Goal: Task Accomplishment & Management: Use online tool/utility

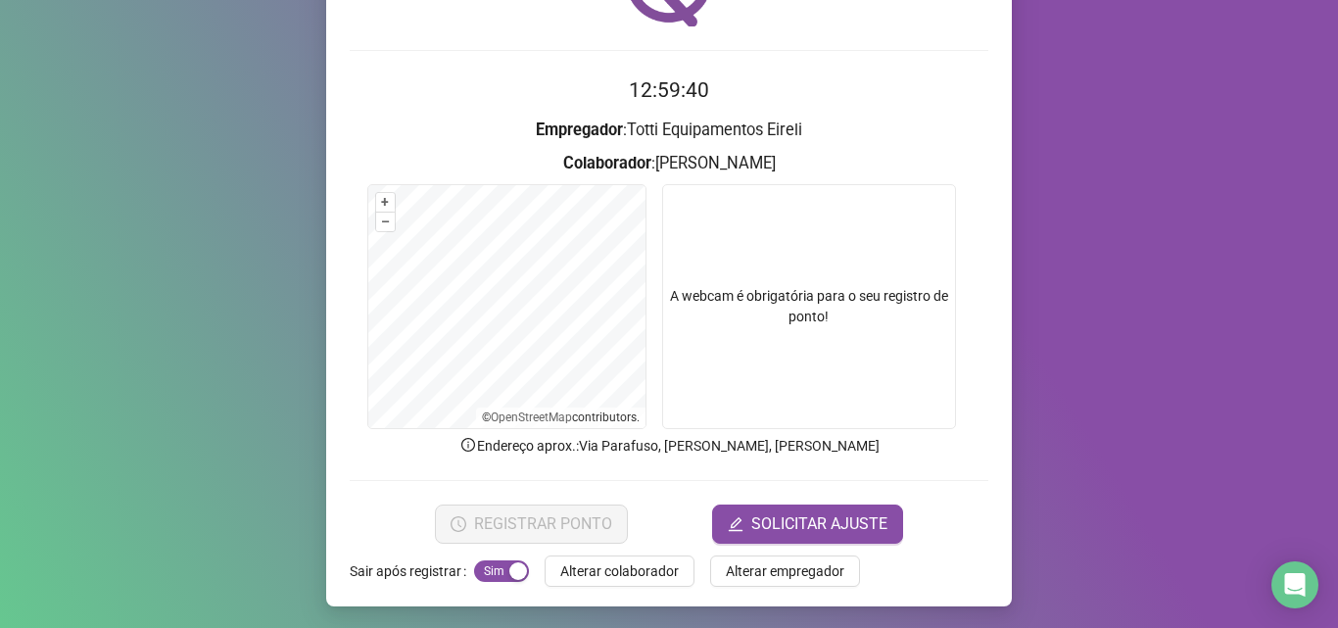
scroll to position [137, 0]
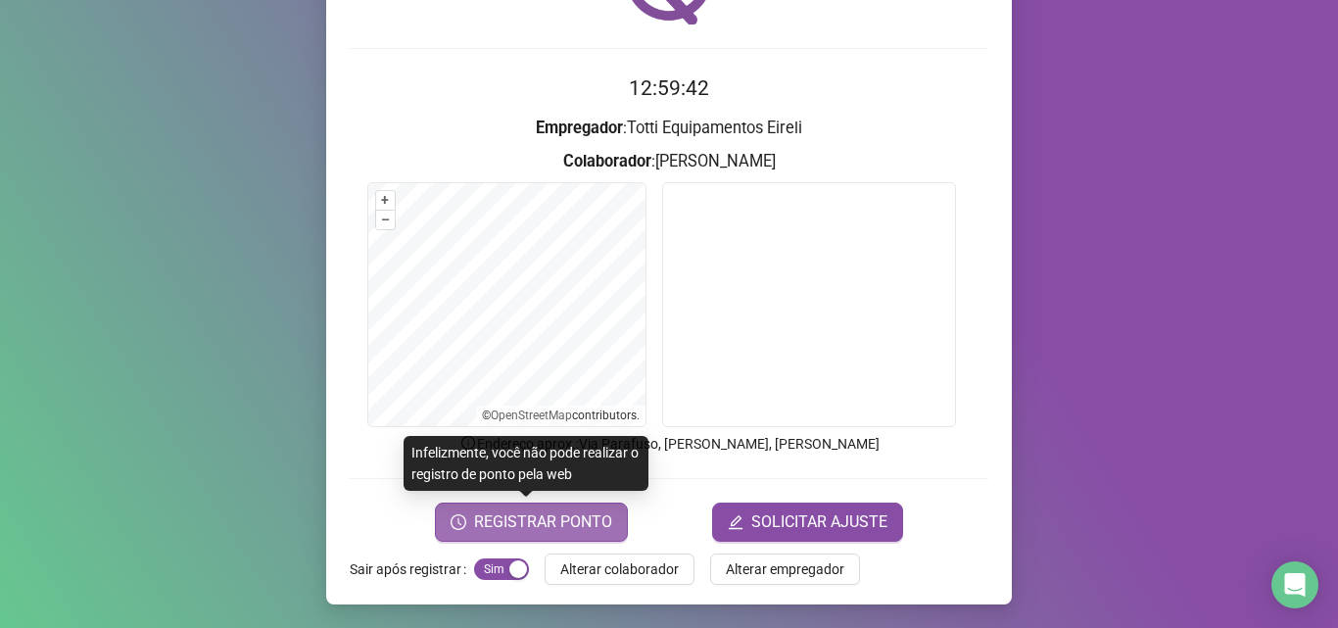
click at [518, 528] on span "REGISTRAR PONTO" at bounding box center [543, 522] width 138 height 24
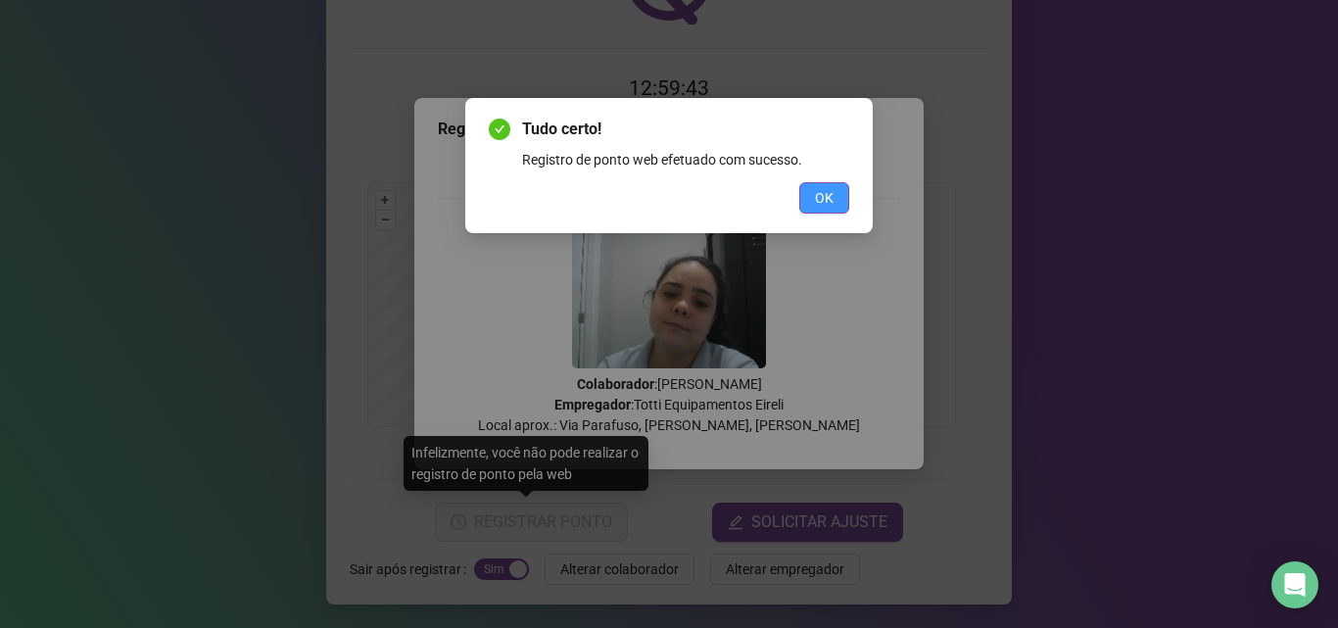
click at [821, 195] on span "OK" at bounding box center [824, 198] width 19 height 22
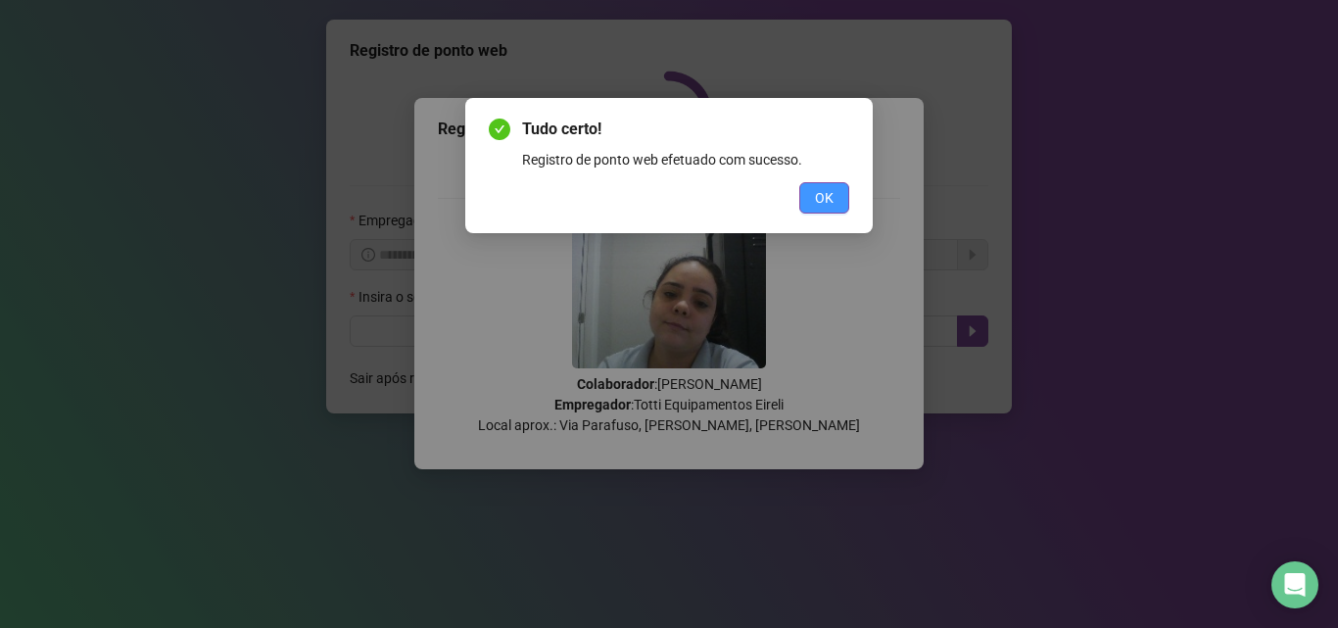
scroll to position [0, 0]
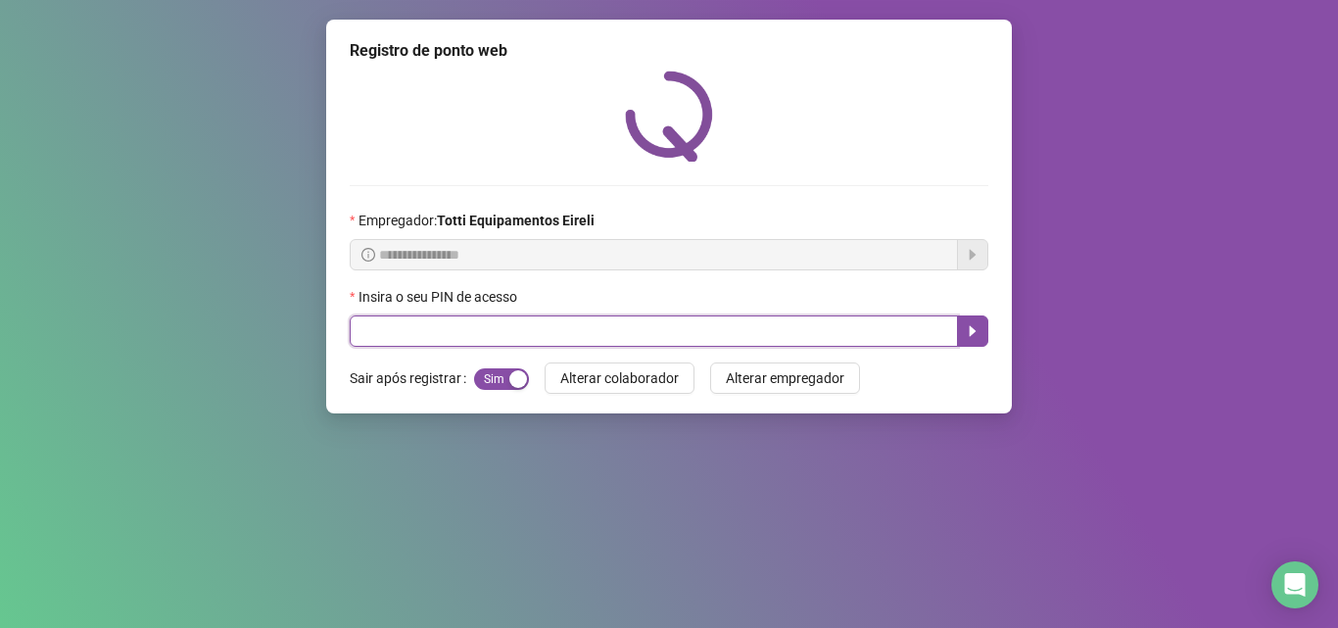
click at [438, 342] on input "text" at bounding box center [654, 330] width 608 height 31
type input "*****"
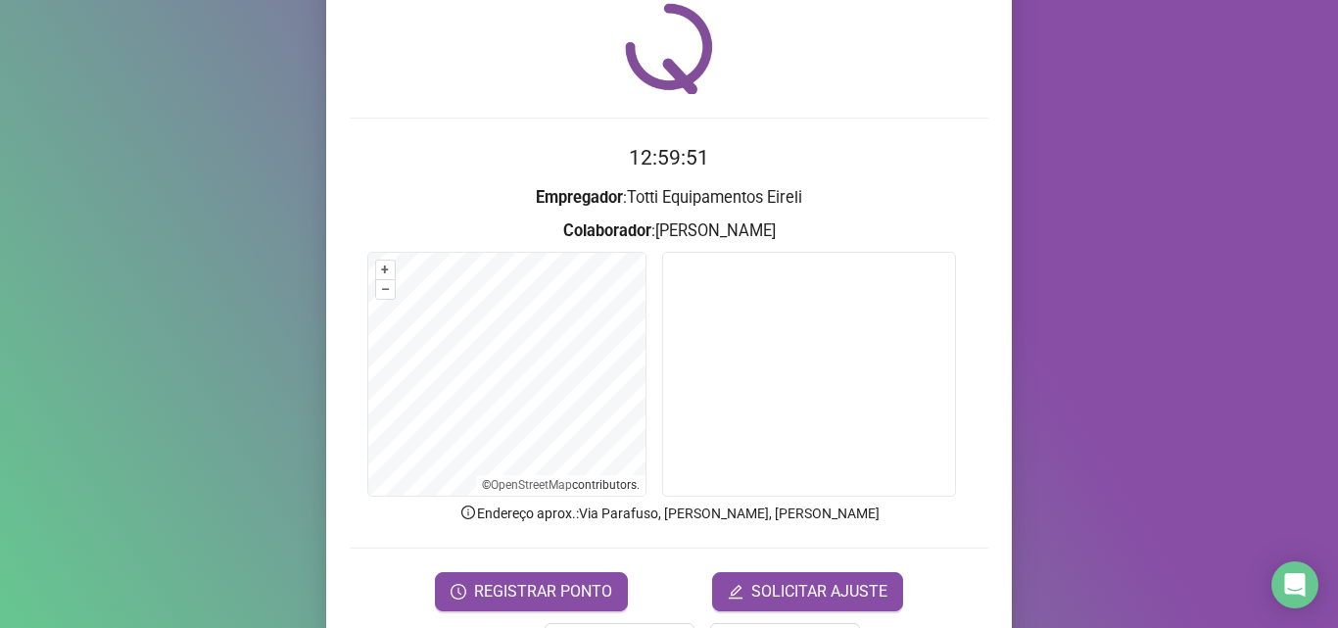
scroll to position [137, 0]
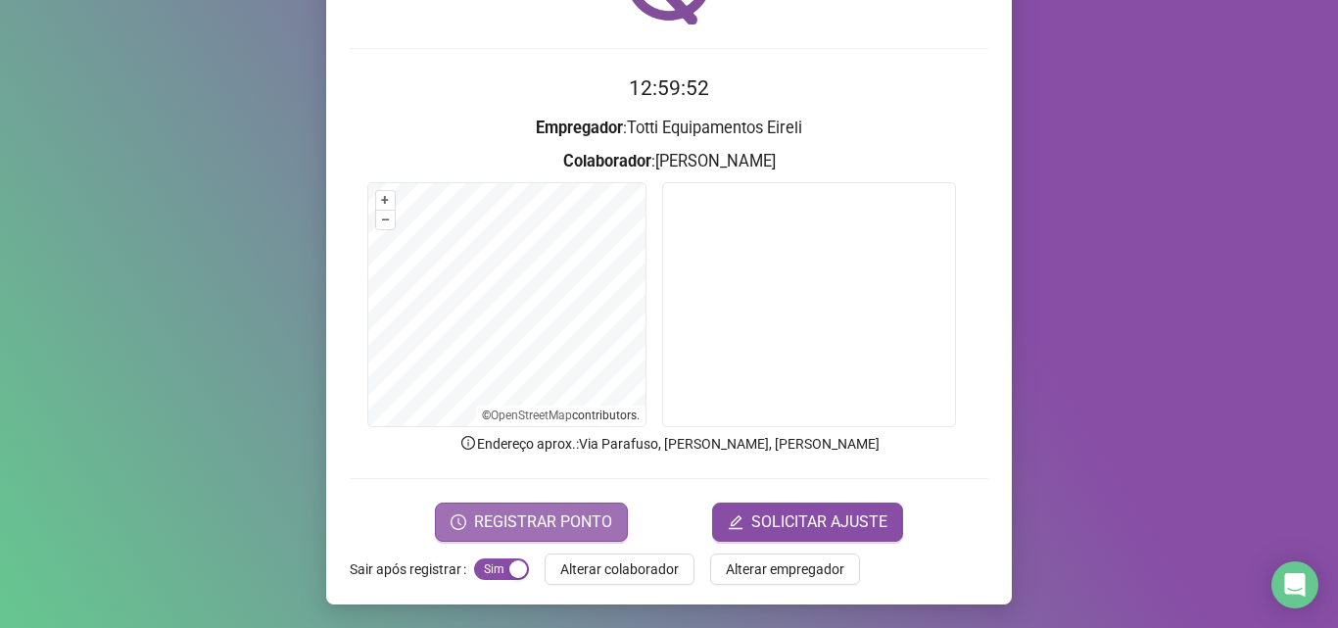
click at [533, 523] on span "REGISTRAR PONTO" at bounding box center [543, 522] width 138 height 24
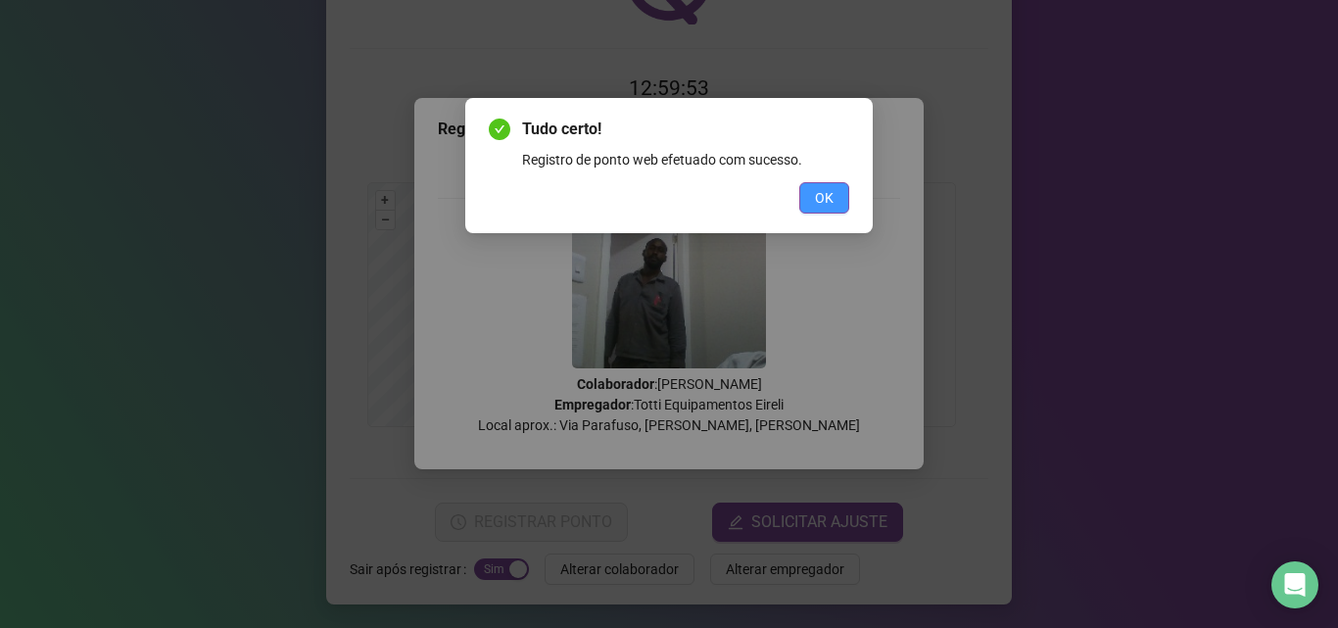
click at [810, 199] on button "OK" at bounding box center [825, 197] width 50 height 31
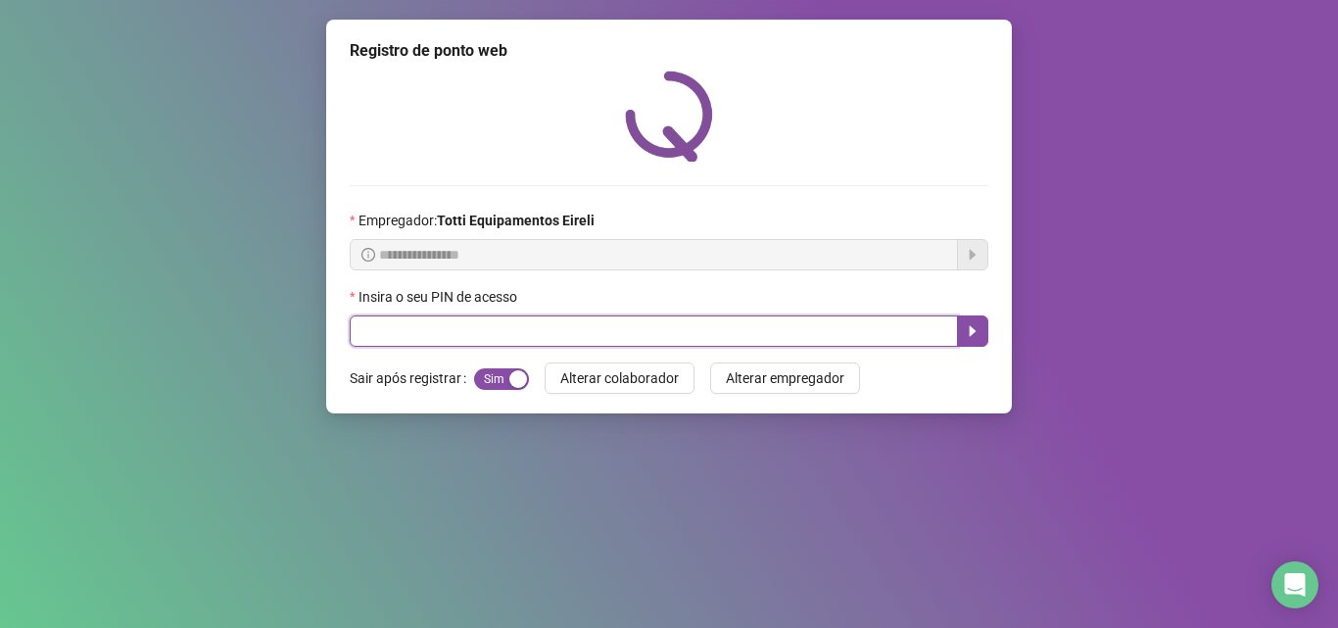
click at [380, 336] on input "text" at bounding box center [654, 330] width 608 height 31
type input "*****"
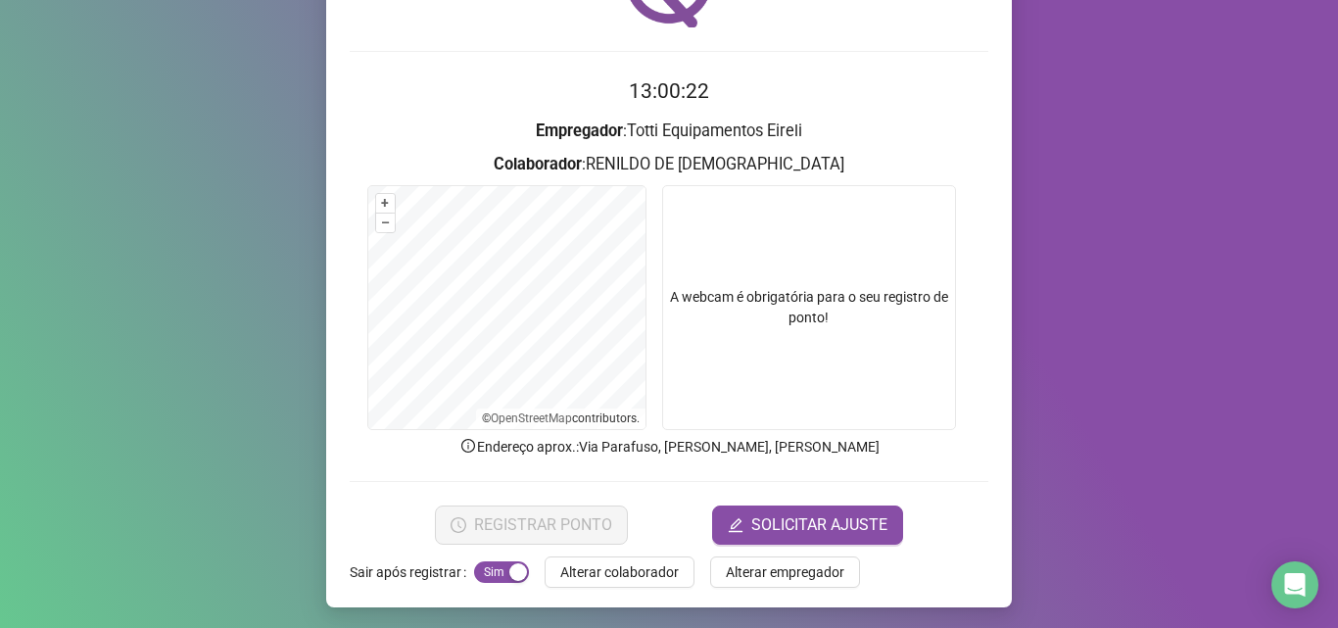
scroll to position [137, 0]
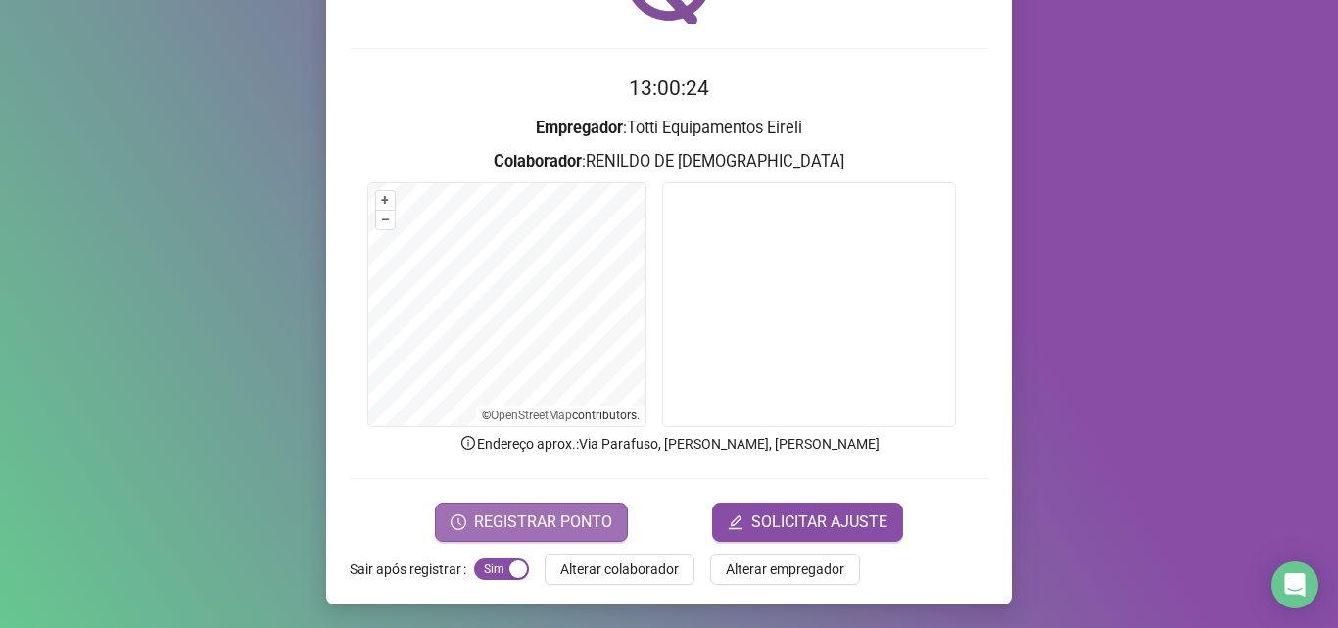
click at [499, 531] on span "REGISTRAR PONTO" at bounding box center [543, 522] width 138 height 24
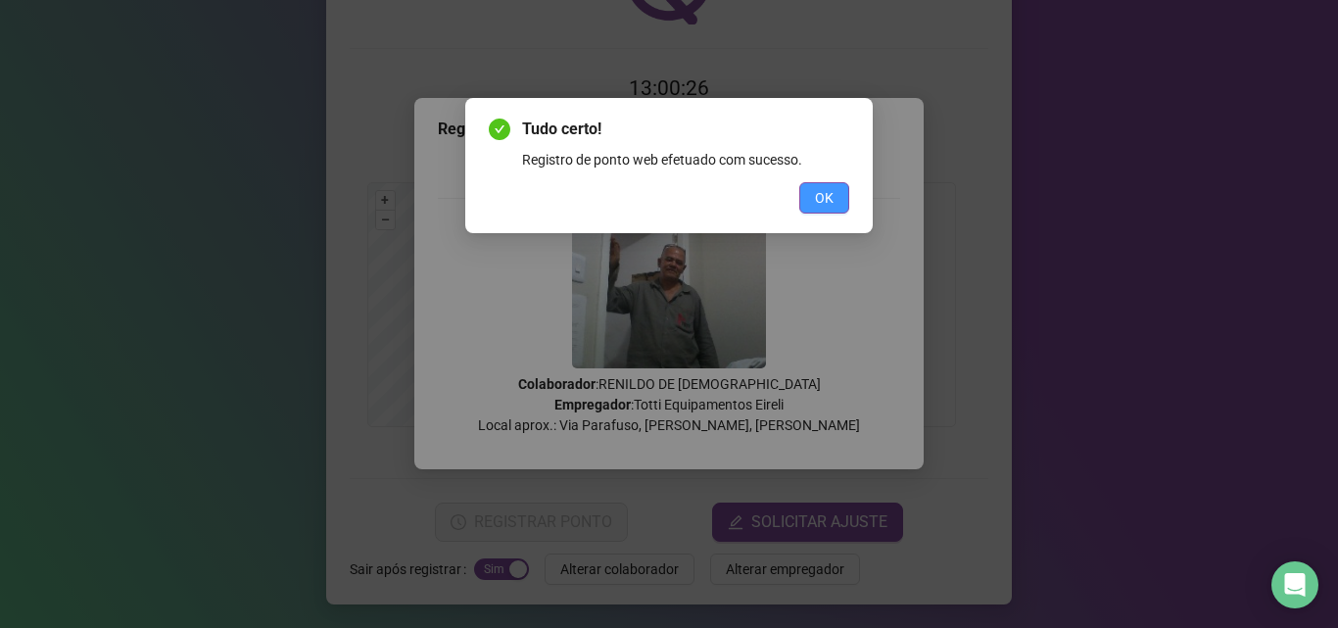
click at [810, 188] on button "OK" at bounding box center [825, 197] width 50 height 31
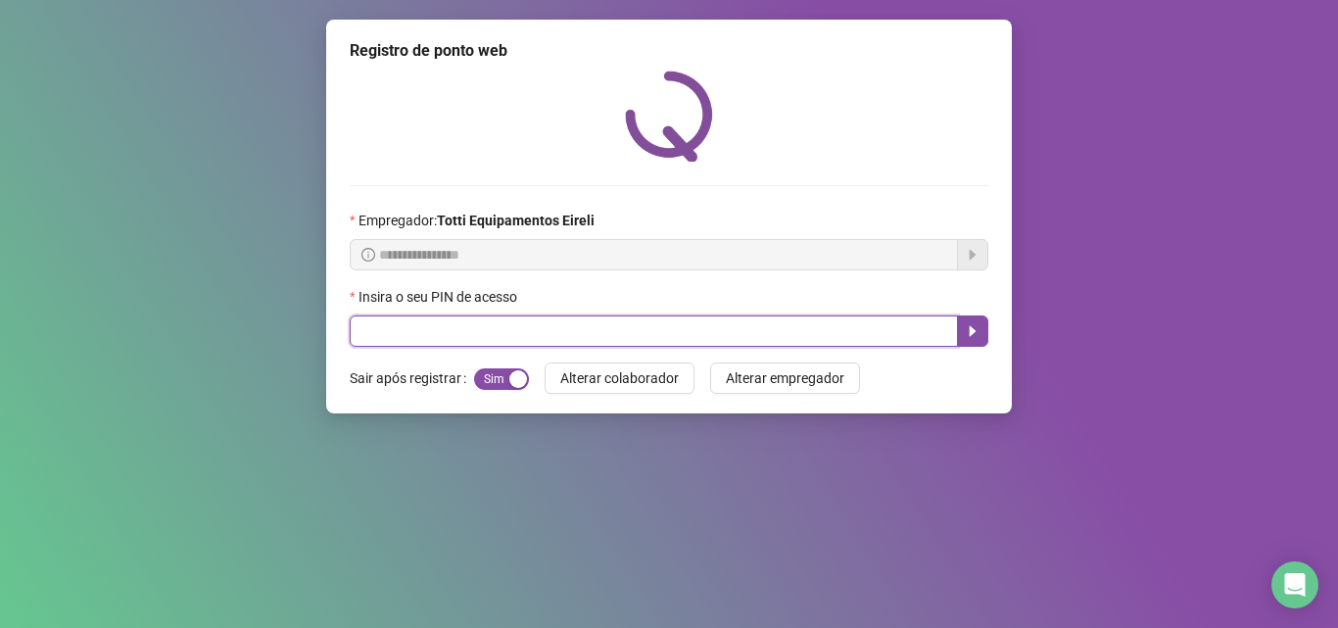
click at [482, 335] on input "text" at bounding box center [654, 330] width 608 height 31
type input "*****"
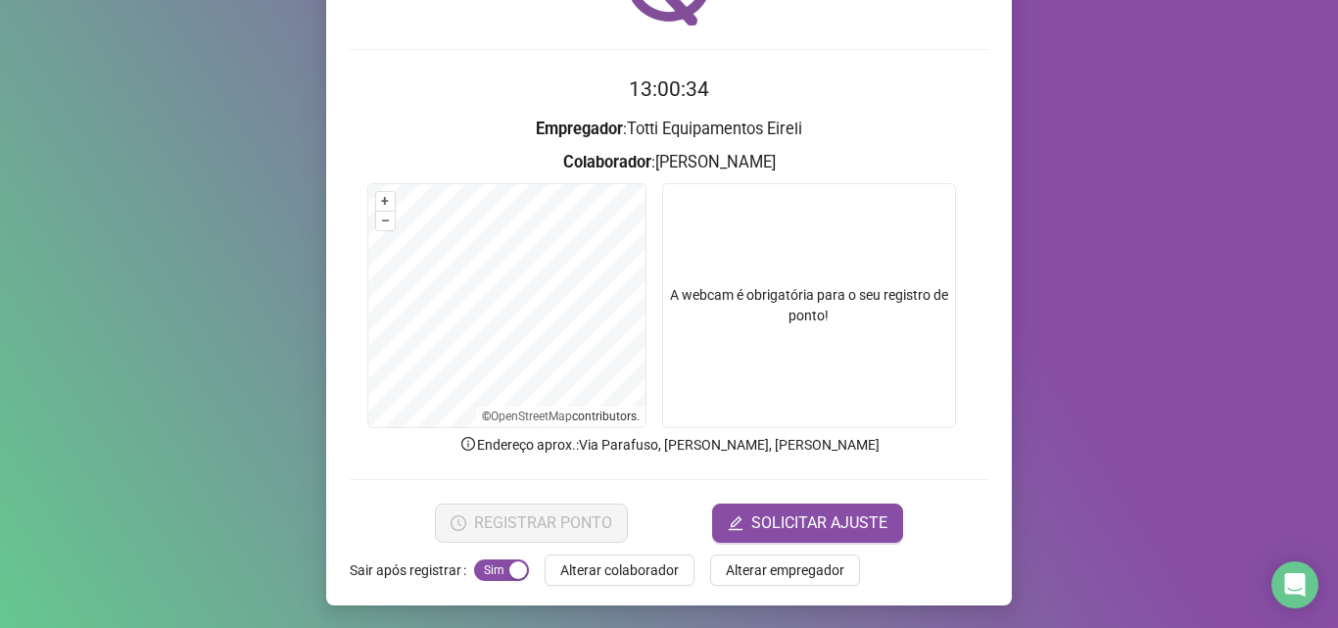
scroll to position [137, 0]
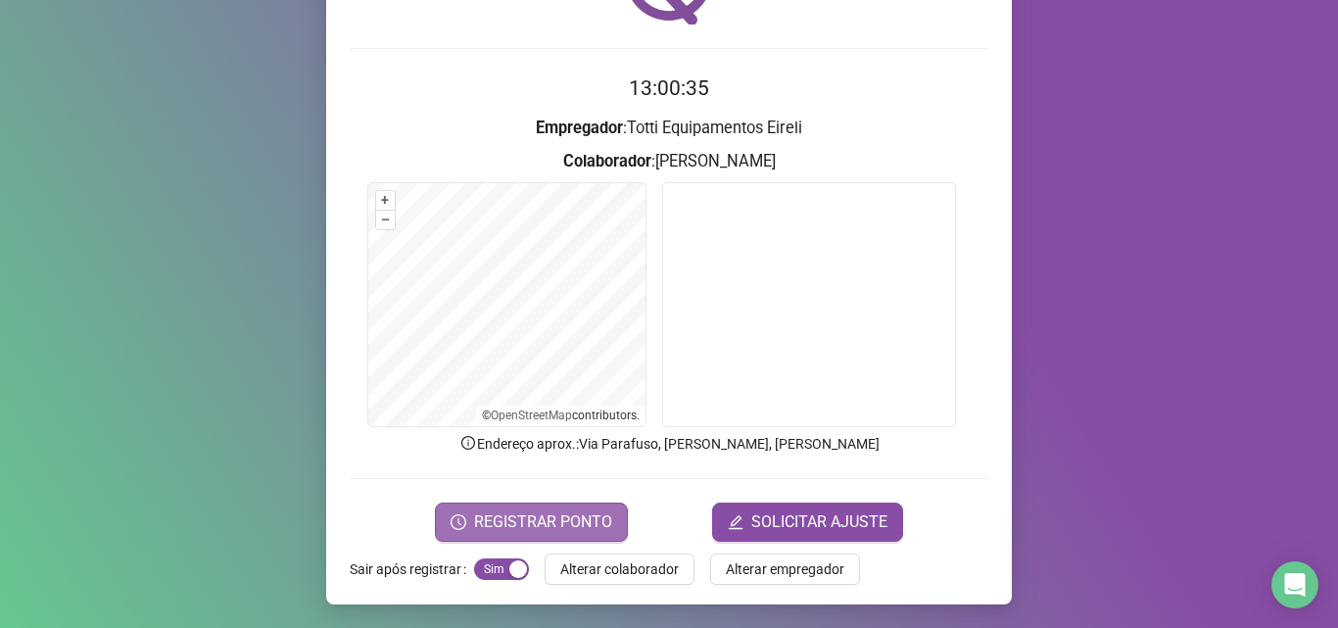
click at [474, 529] on span "REGISTRAR PONTO" at bounding box center [543, 522] width 138 height 24
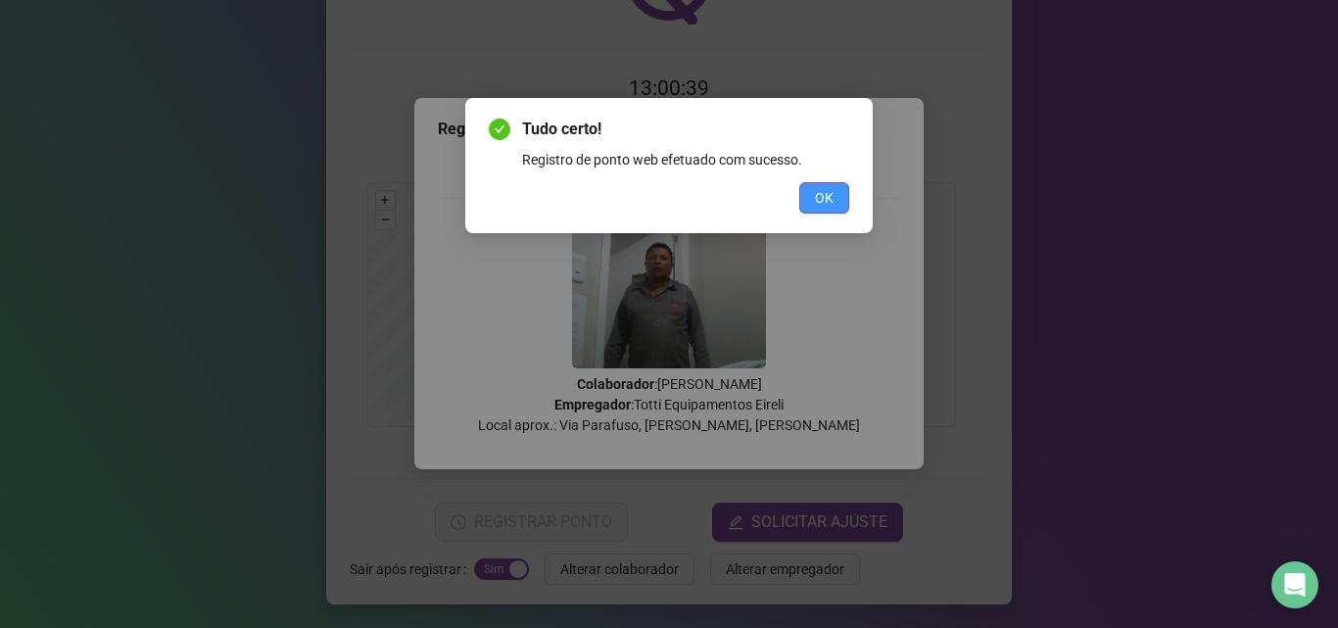
click at [832, 204] on span "OK" at bounding box center [824, 198] width 19 height 22
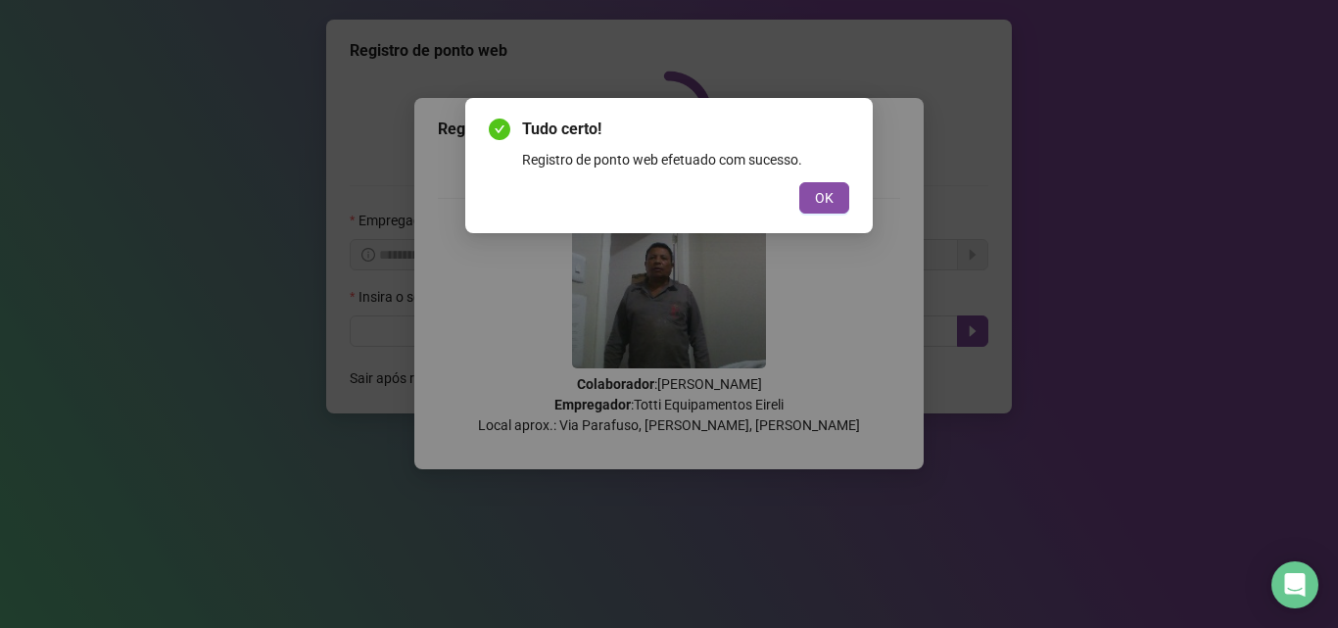
scroll to position [0, 0]
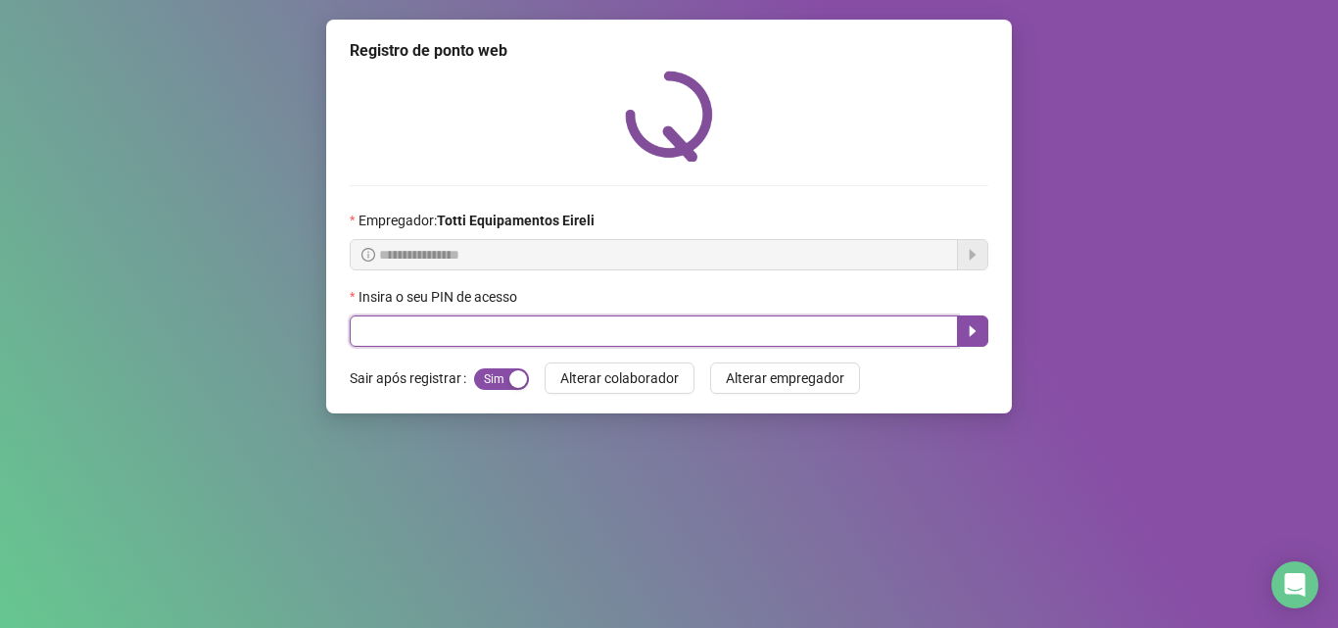
click at [471, 330] on input "text" at bounding box center [654, 330] width 608 height 31
type input "*****"
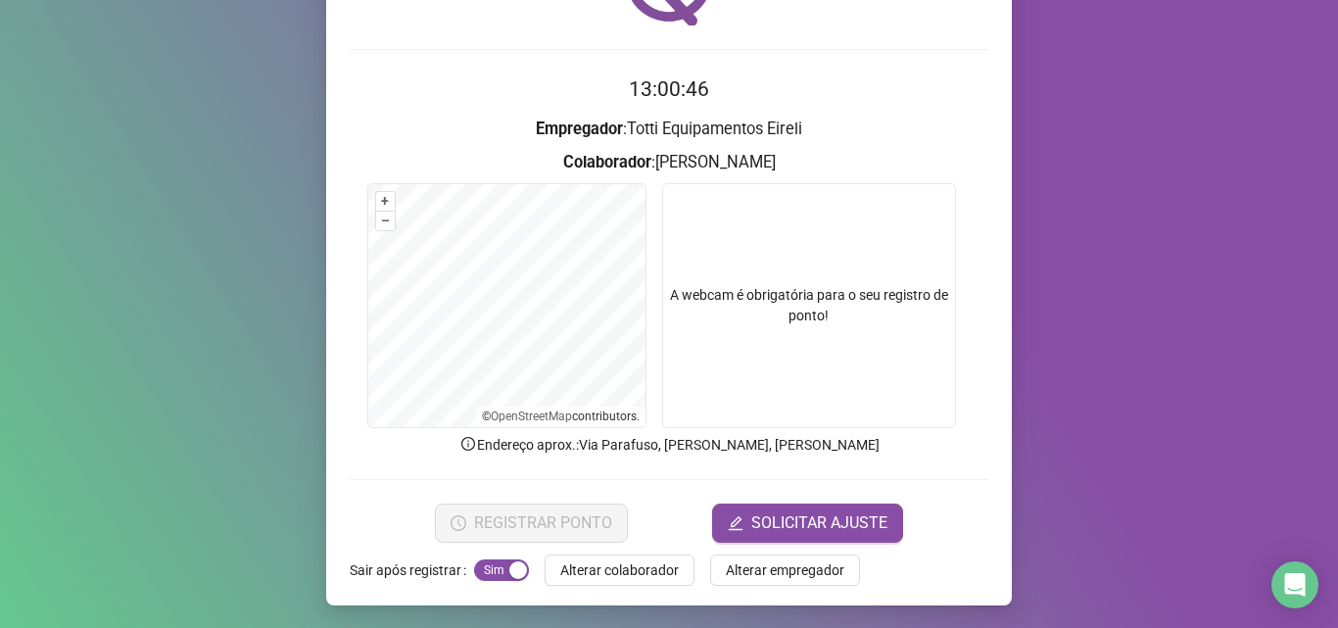
scroll to position [137, 0]
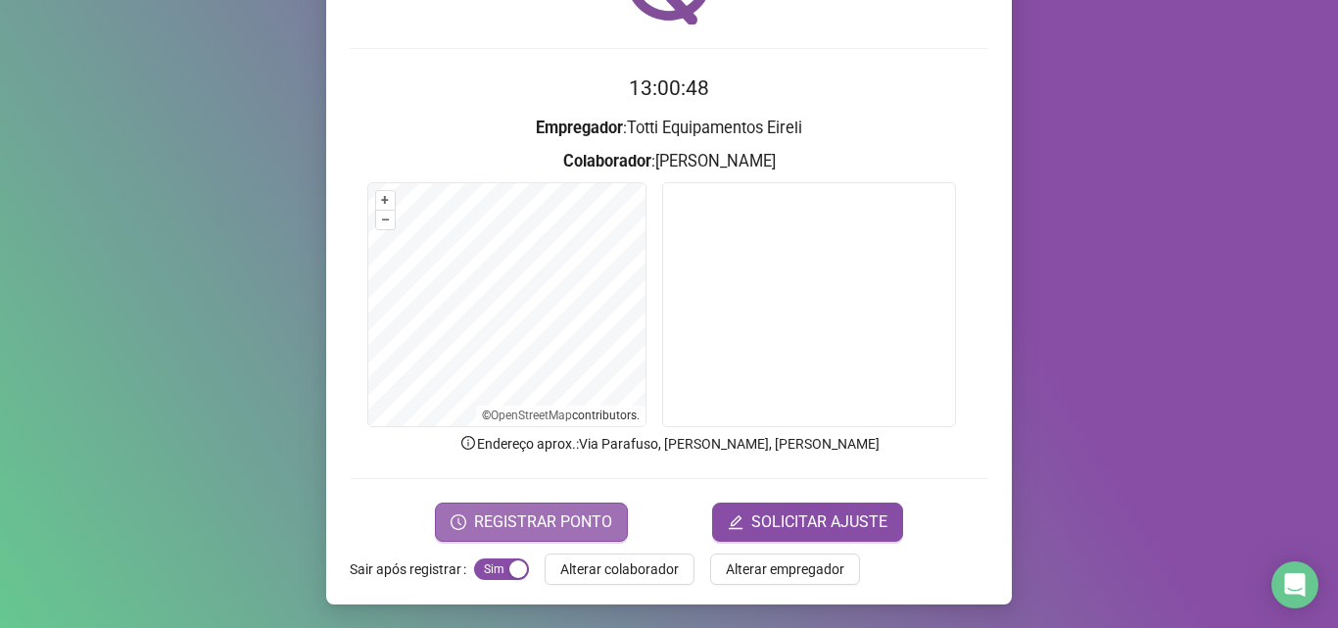
click at [523, 531] on span "REGISTRAR PONTO" at bounding box center [543, 522] width 138 height 24
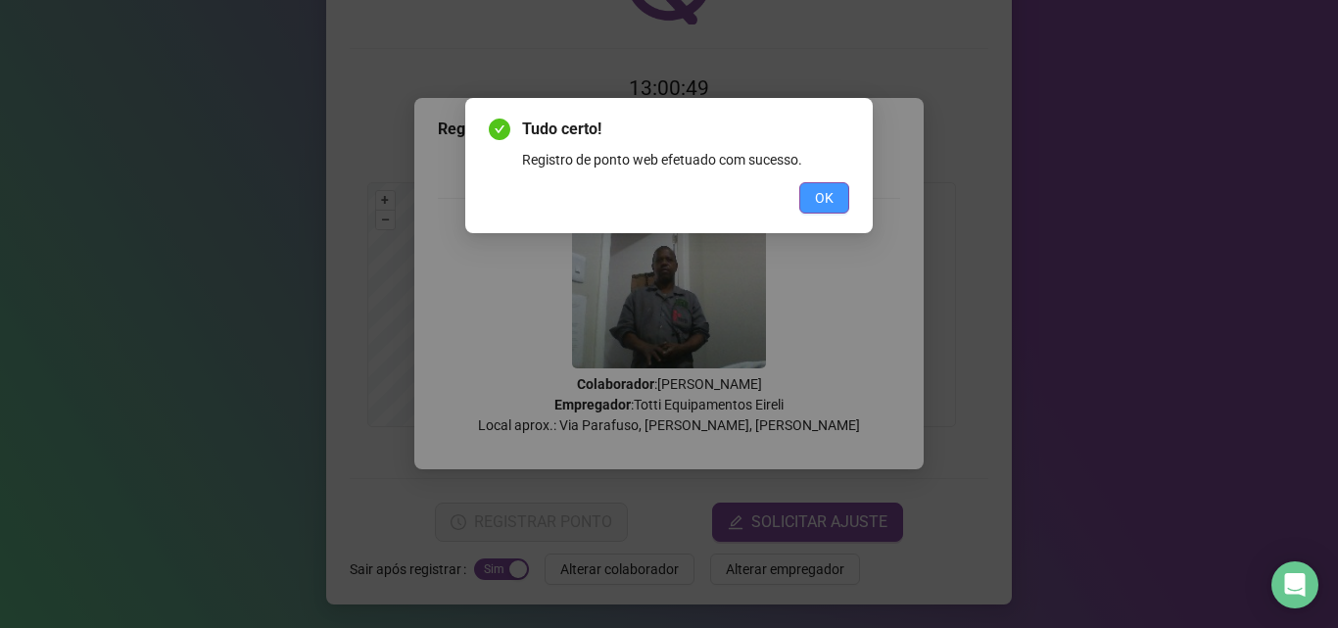
click at [815, 199] on span "OK" at bounding box center [824, 198] width 19 height 22
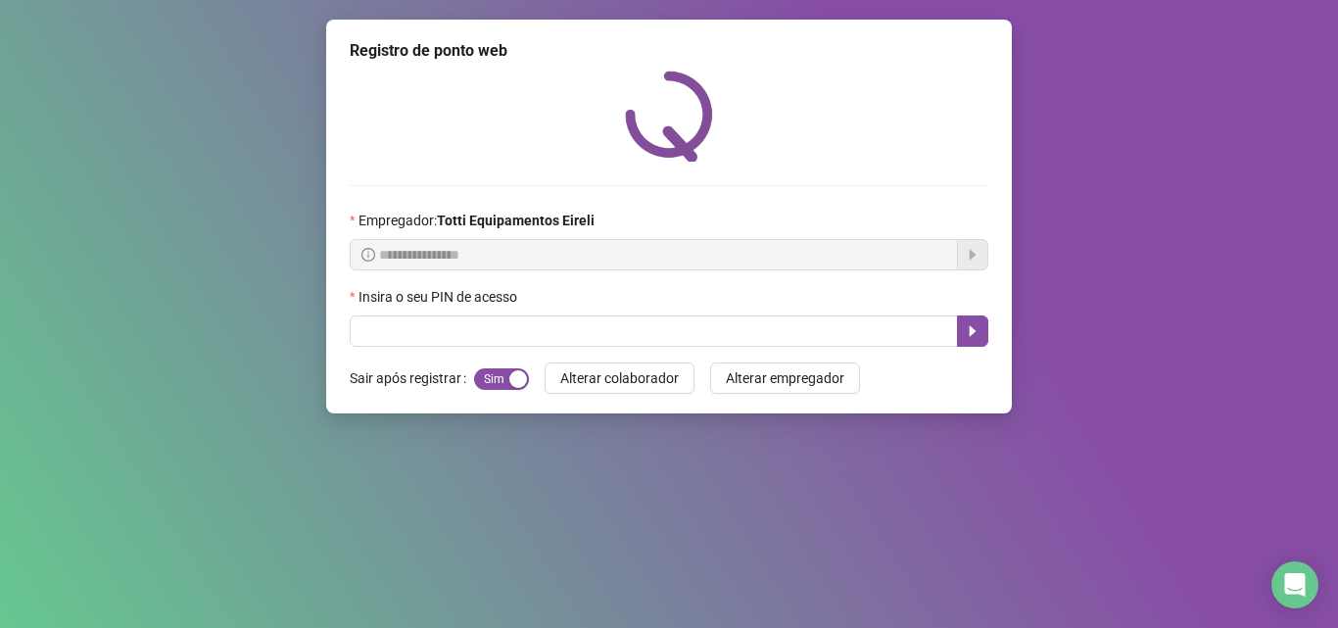
scroll to position [0, 0]
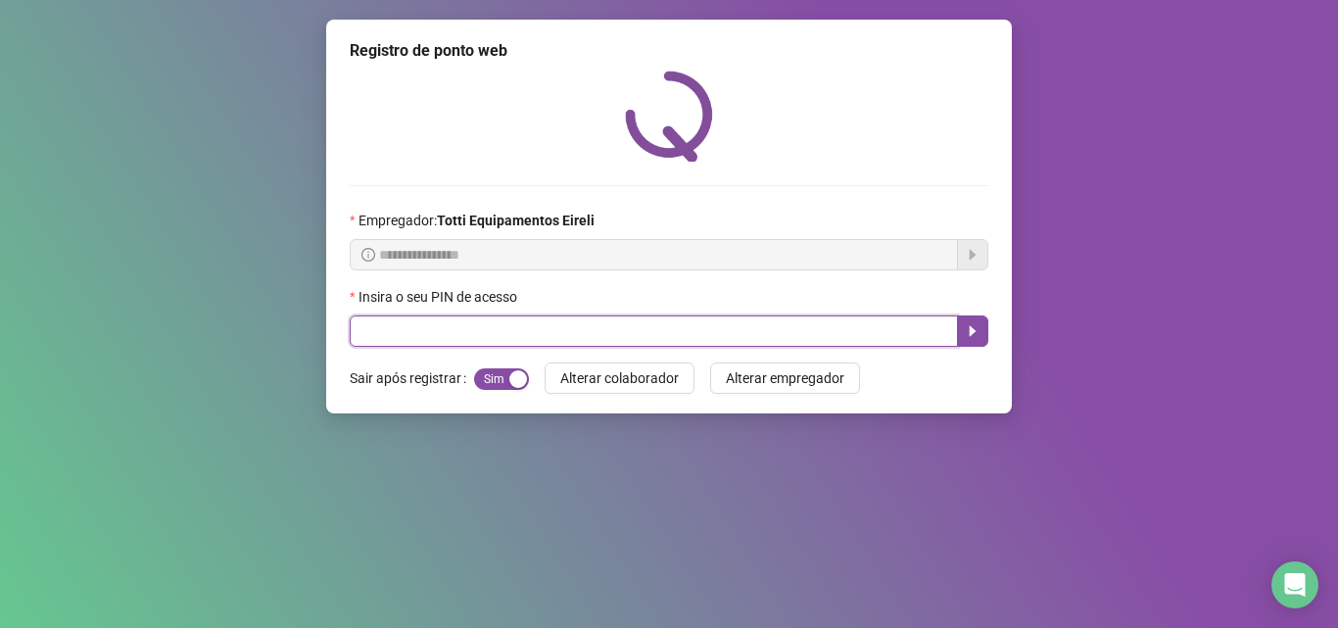
click at [374, 342] on input "text" at bounding box center [654, 330] width 608 height 31
type input "*****"
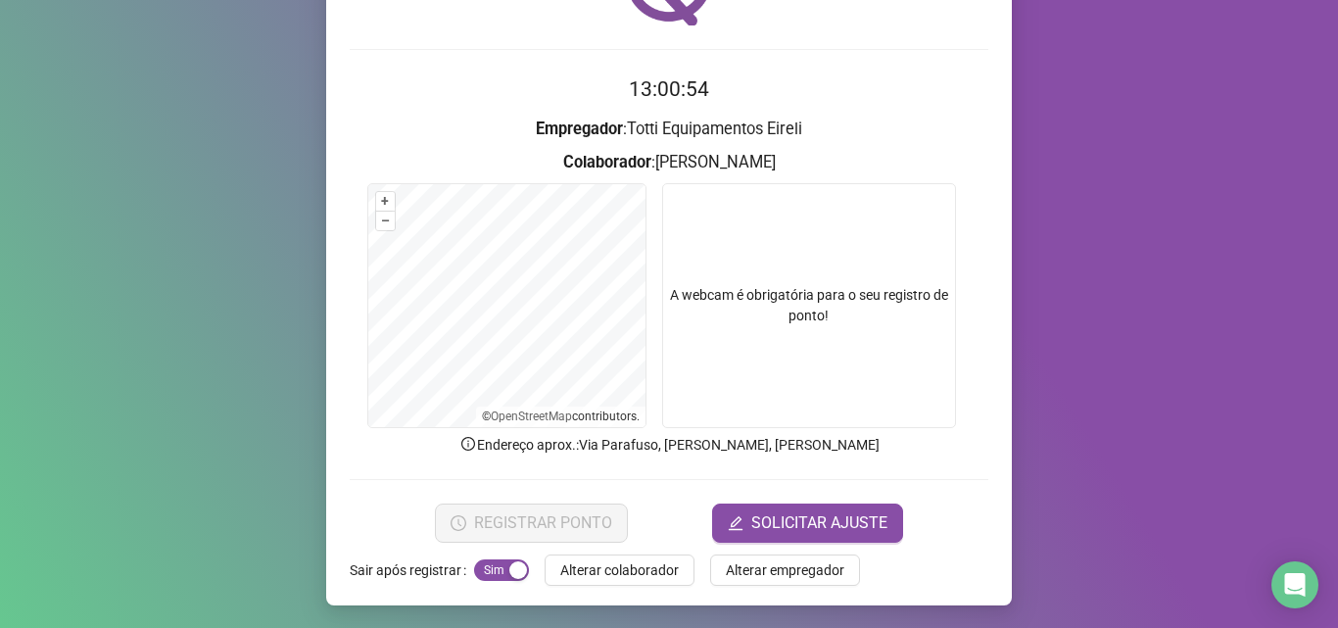
scroll to position [137, 0]
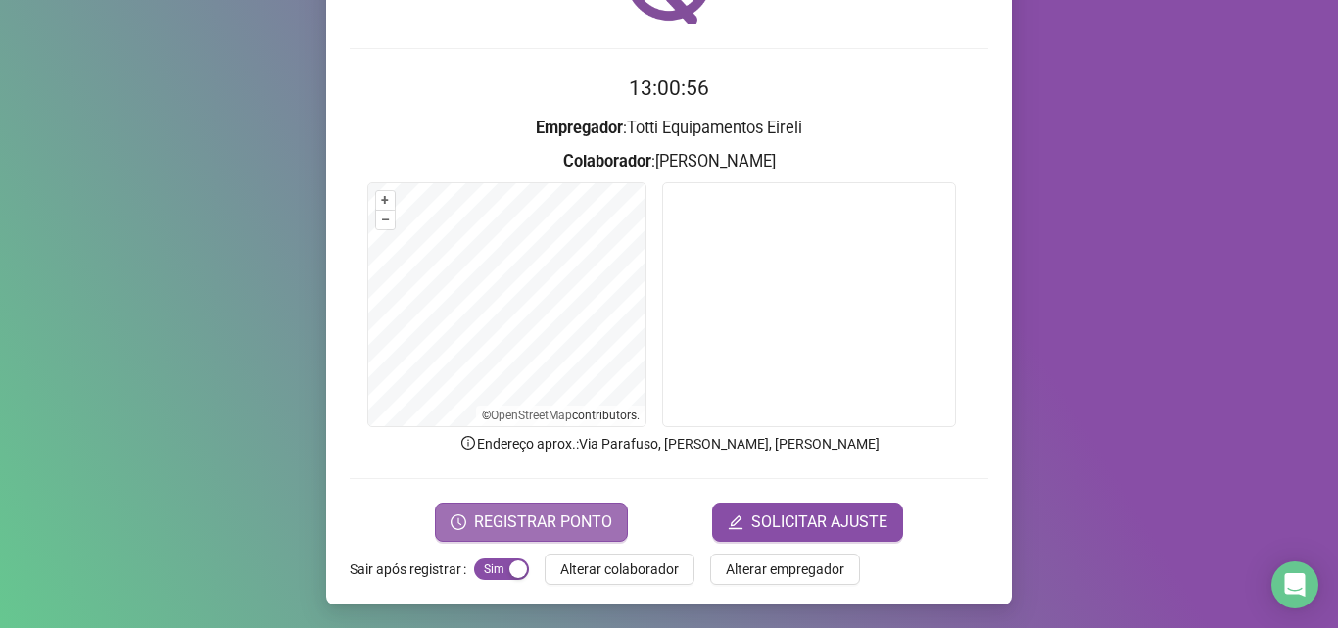
click at [531, 523] on span "REGISTRAR PONTO" at bounding box center [543, 522] width 138 height 24
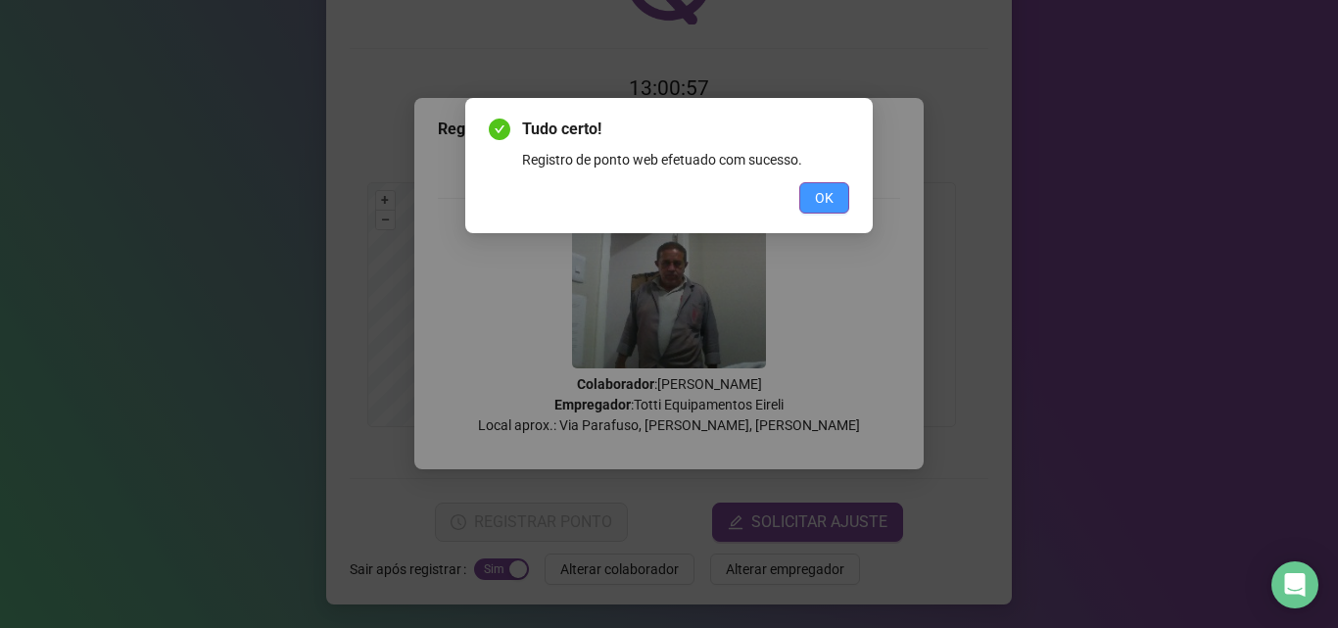
click at [811, 188] on button "OK" at bounding box center [825, 197] width 50 height 31
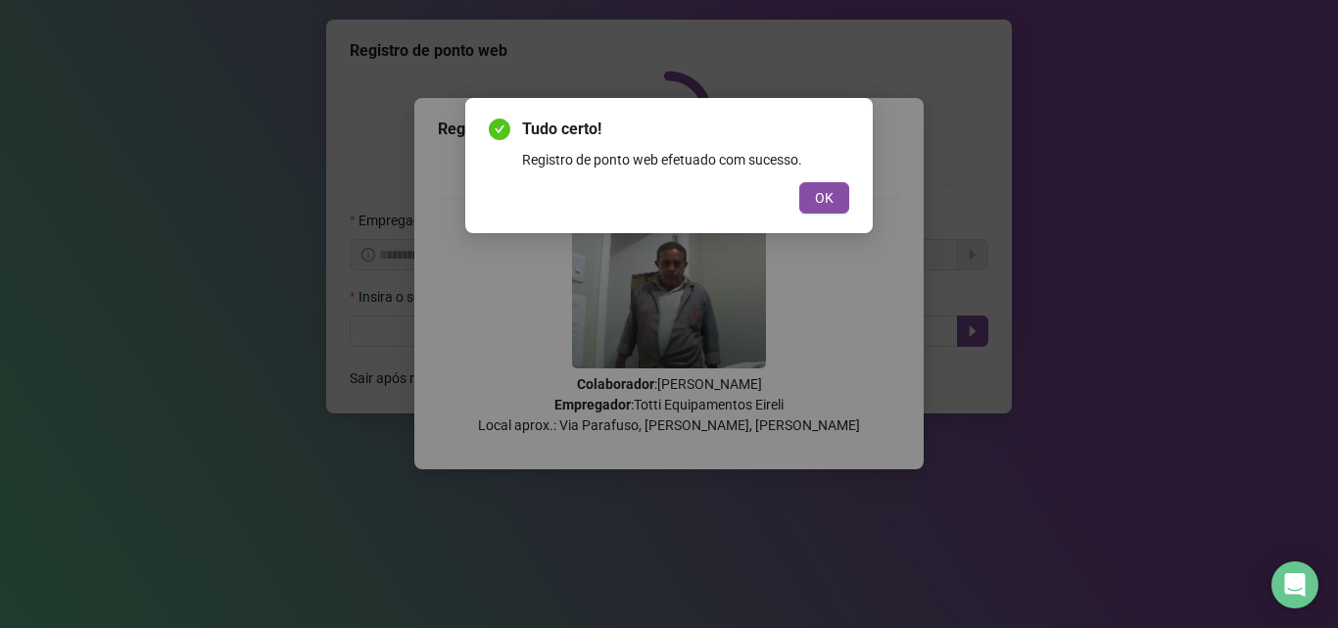
scroll to position [0, 0]
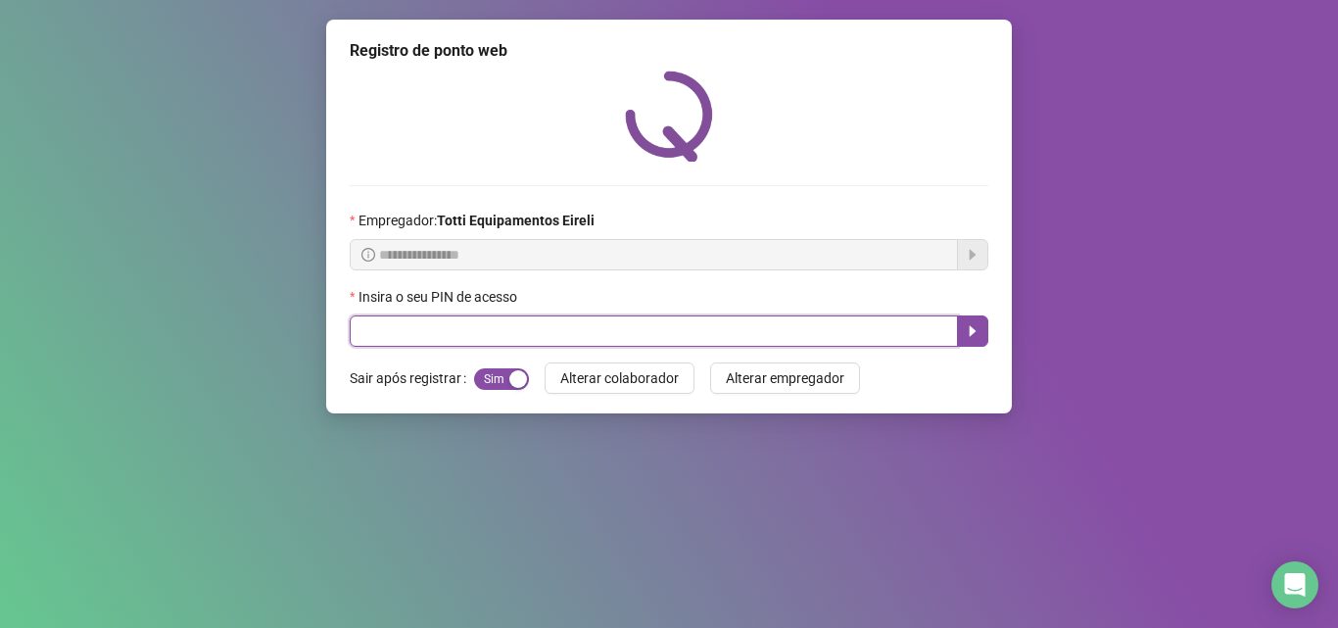
click at [364, 331] on input "text" at bounding box center [654, 330] width 608 height 31
type input "*****"
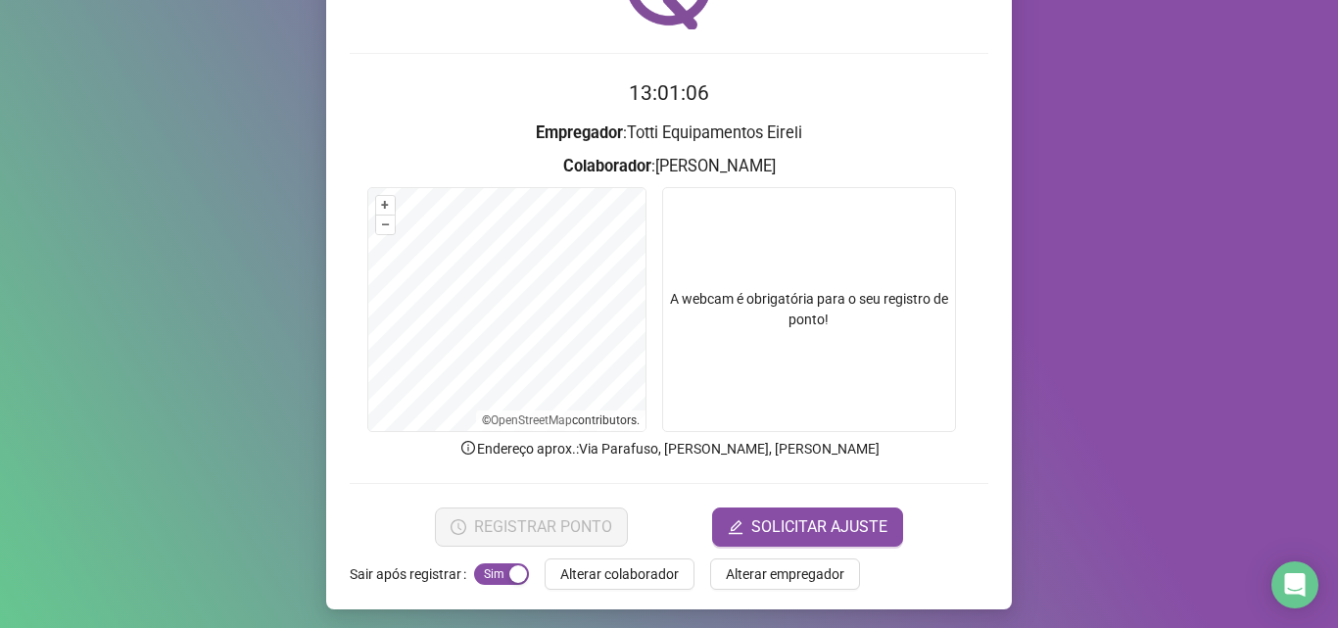
scroll to position [137, 0]
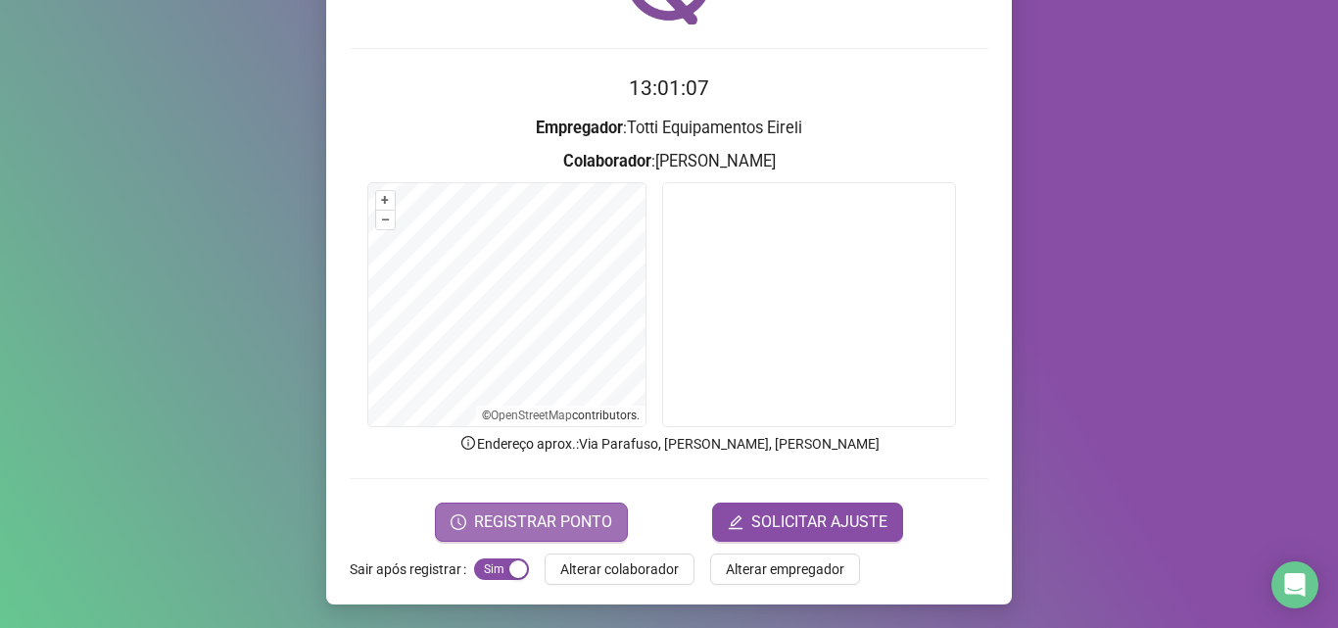
click at [519, 525] on span "REGISTRAR PONTO" at bounding box center [543, 522] width 138 height 24
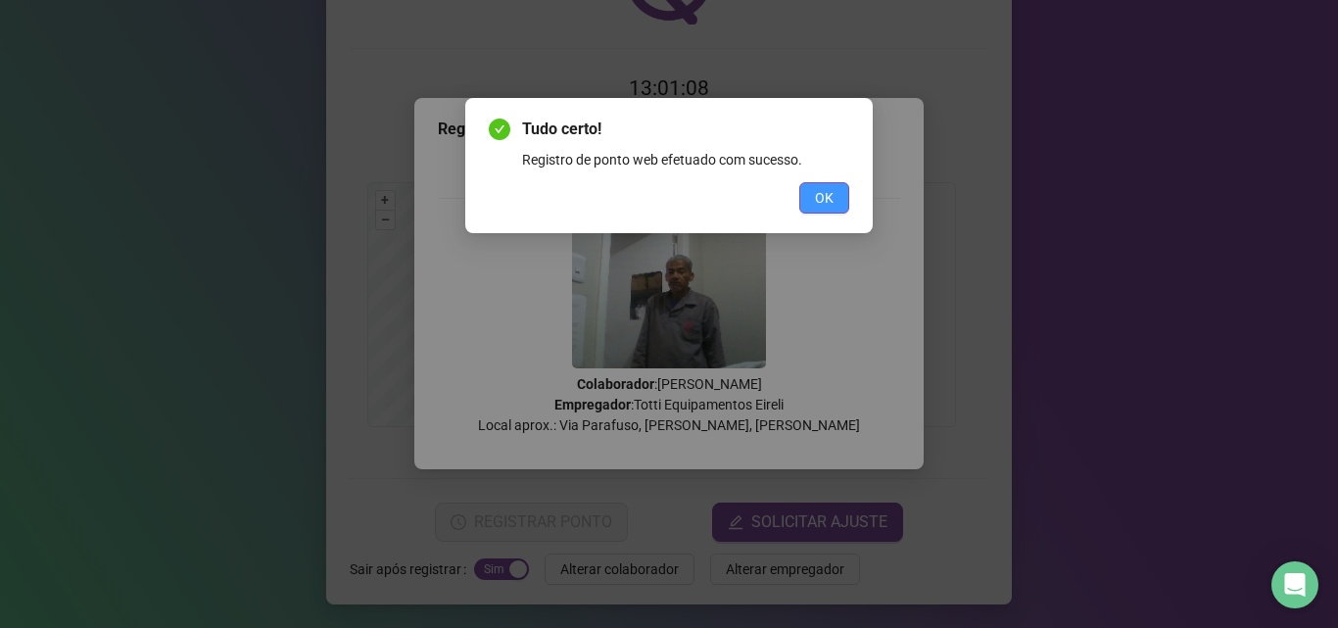
click at [838, 208] on button "OK" at bounding box center [825, 197] width 50 height 31
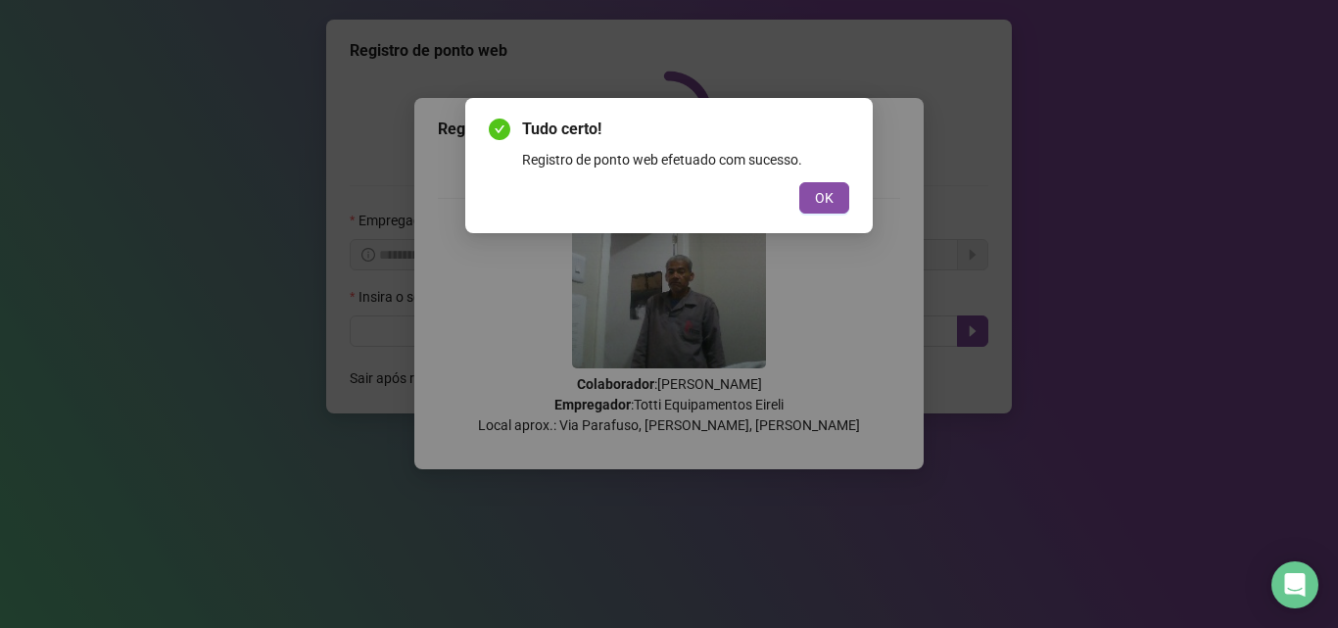
scroll to position [0, 0]
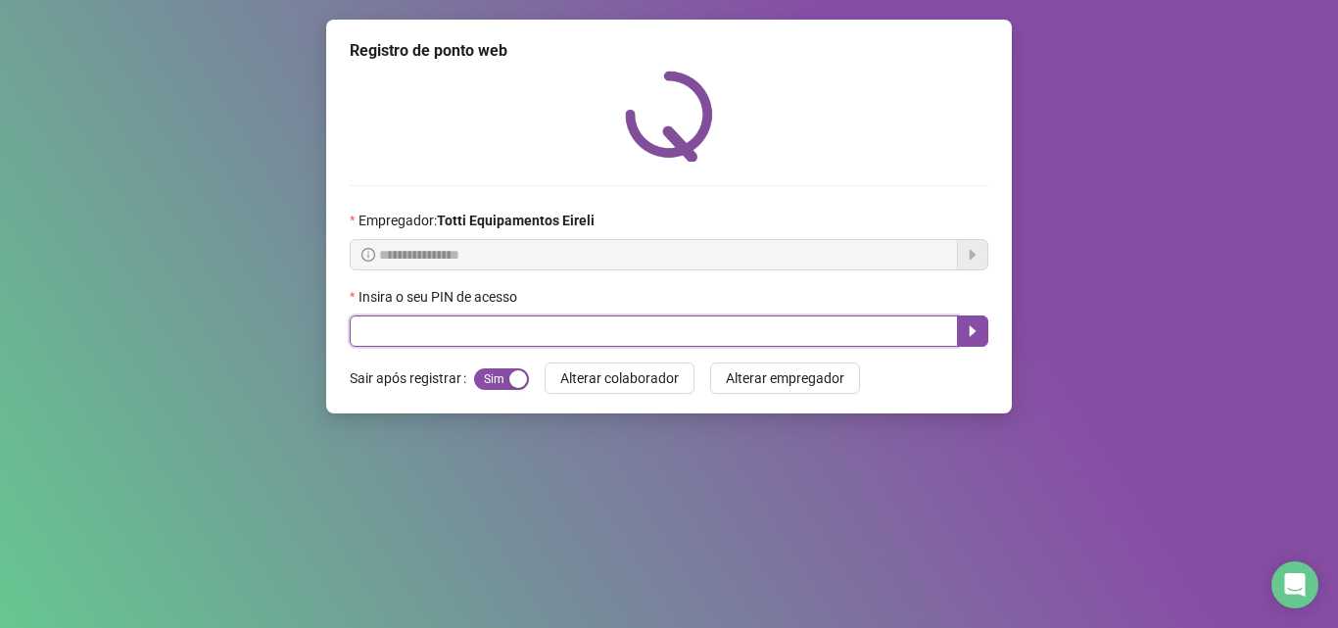
click at [412, 334] on input "text" at bounding box center [654, 330] width 608 height 31
type input "*****"
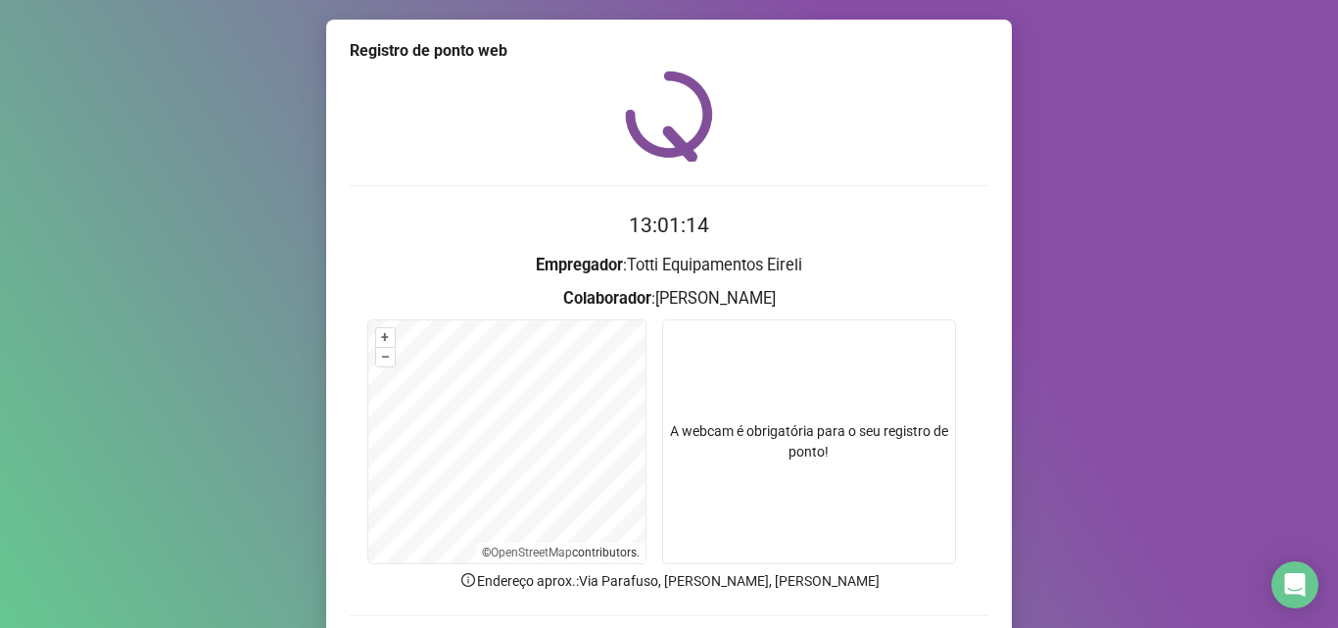
scroll to position [137, 0]
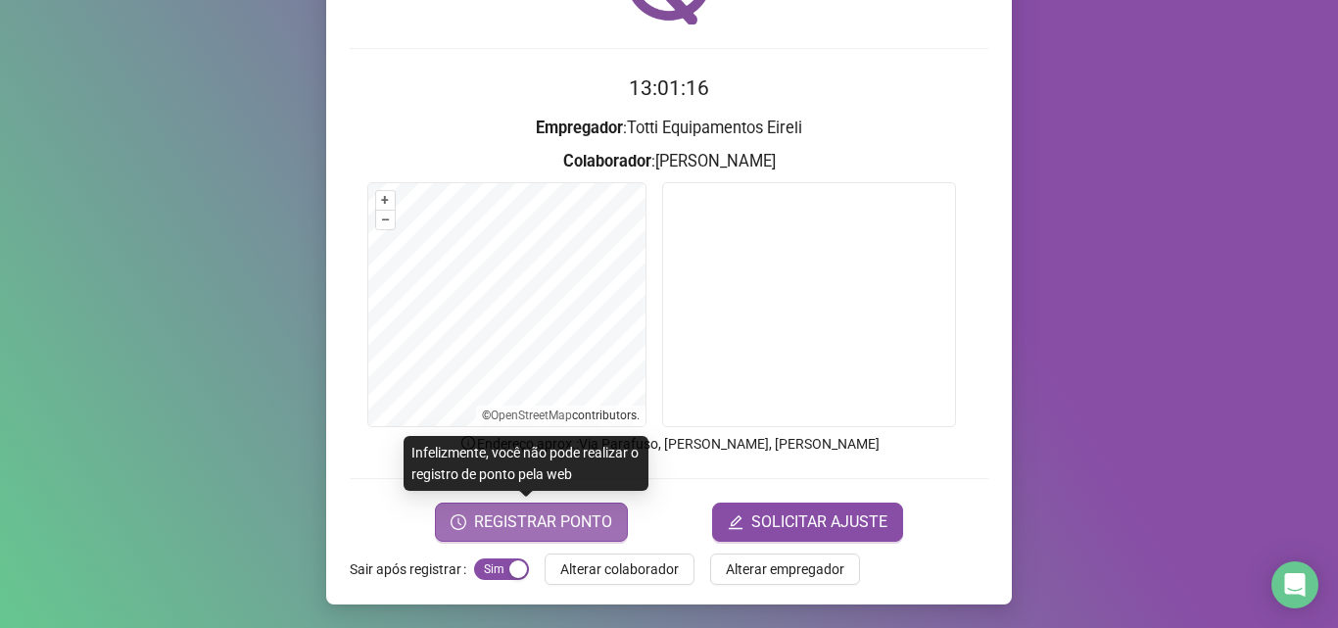
click at [507, 528] on span "REGISTRAR PONTO" at bounding box center [543, 522] width 138 height 24
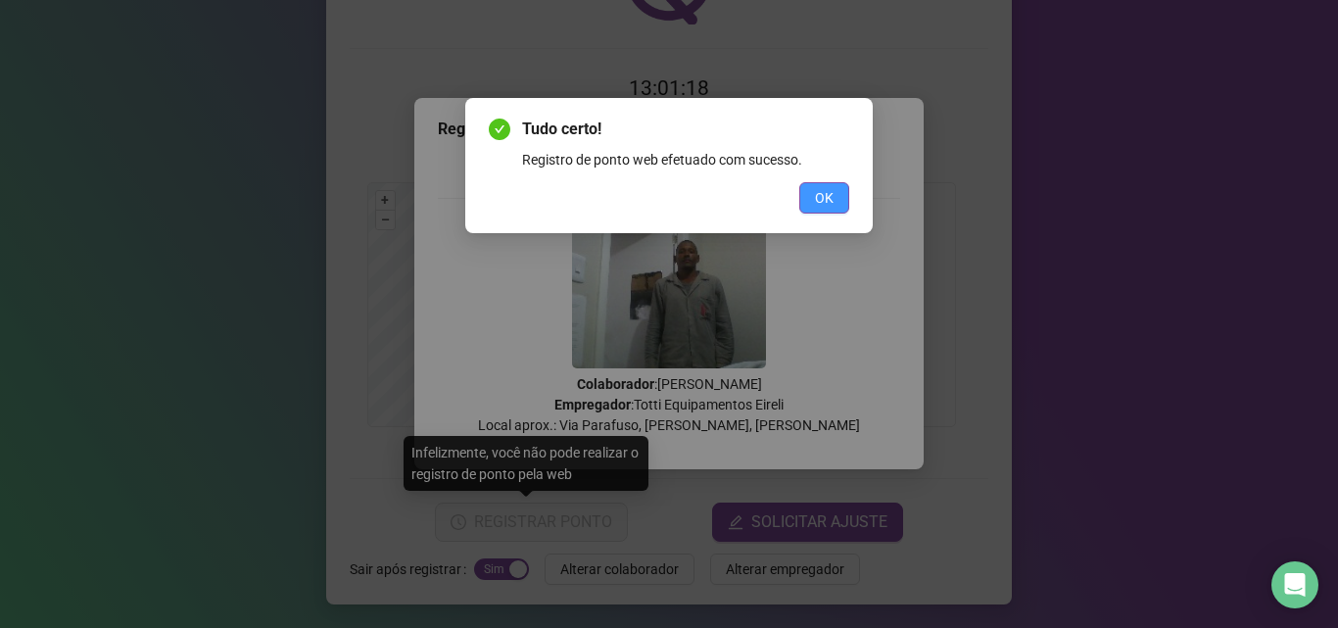
click at [816, 200] on span "OK" at bounding box center [824, 198] width 19 height 22
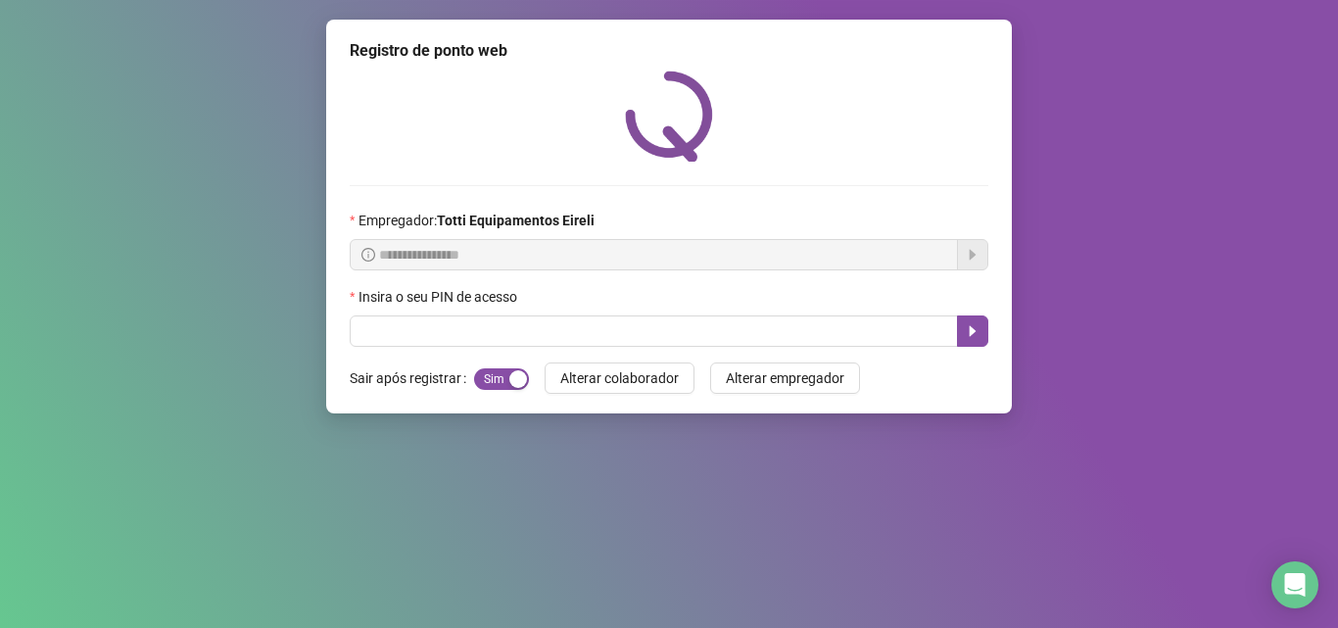
click at [376, 348] on div "**********" at bounding box center [669, 217] width 686 height 394
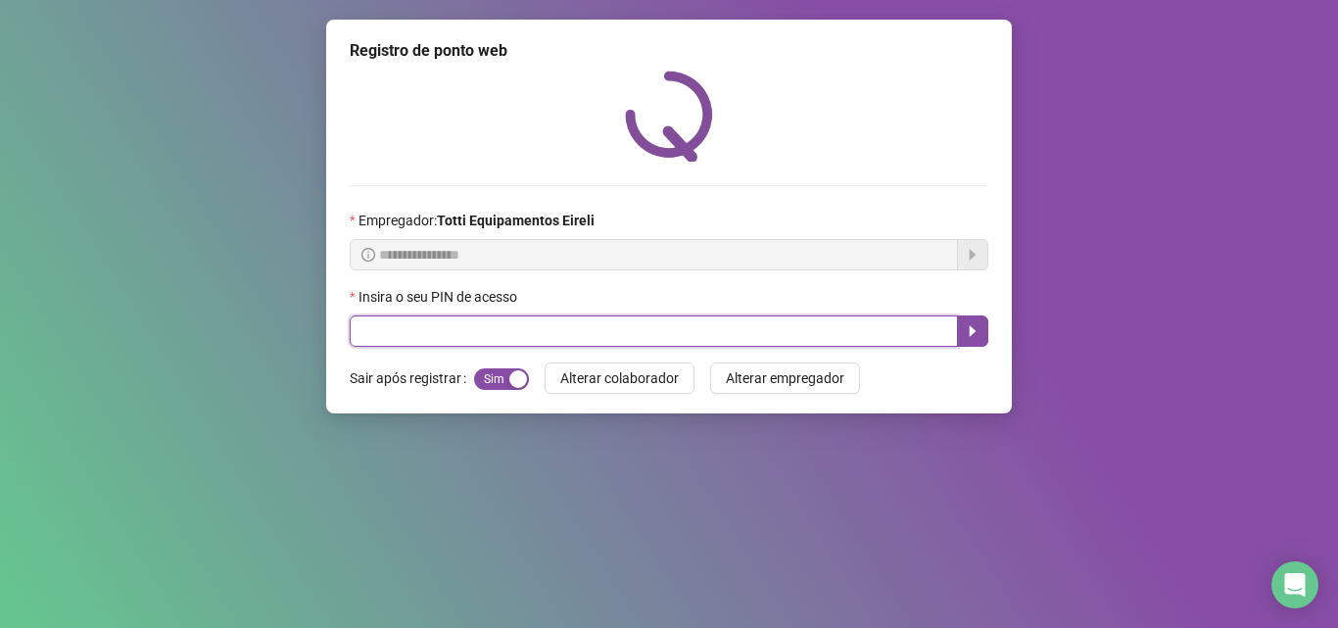
click at [362, 341] on input "text" at bounding box center [654, 330] width 608 height 31
type input "*****"
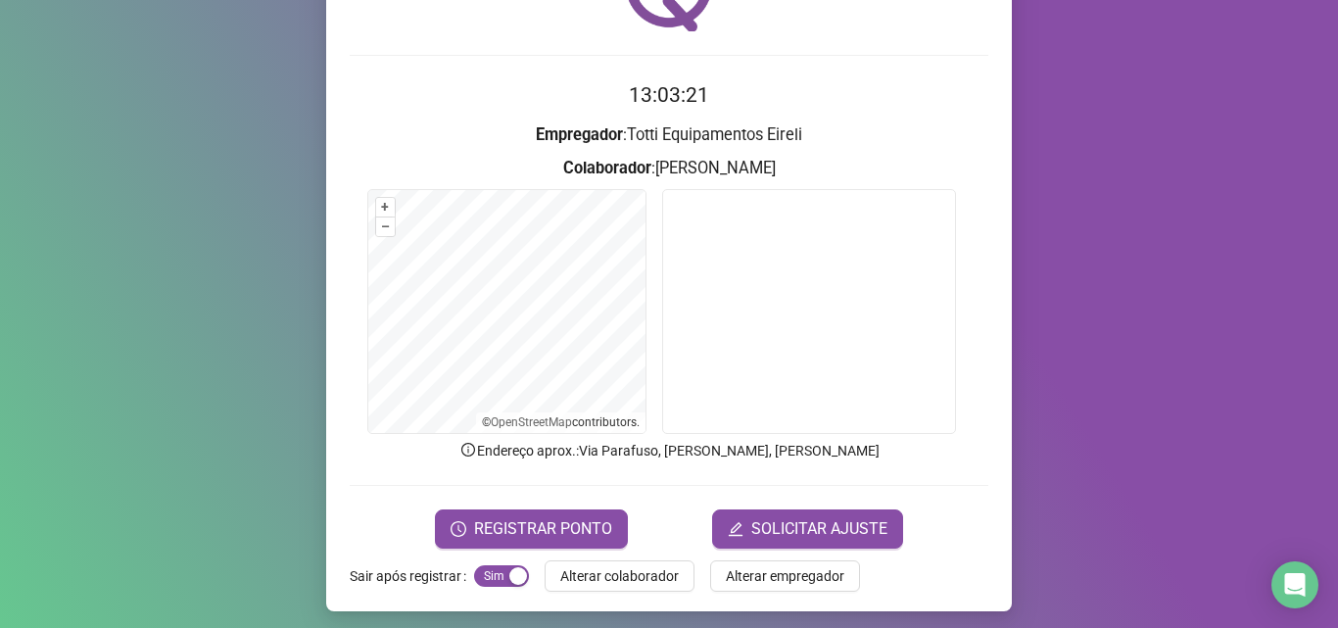
scroll to position [137, 0]
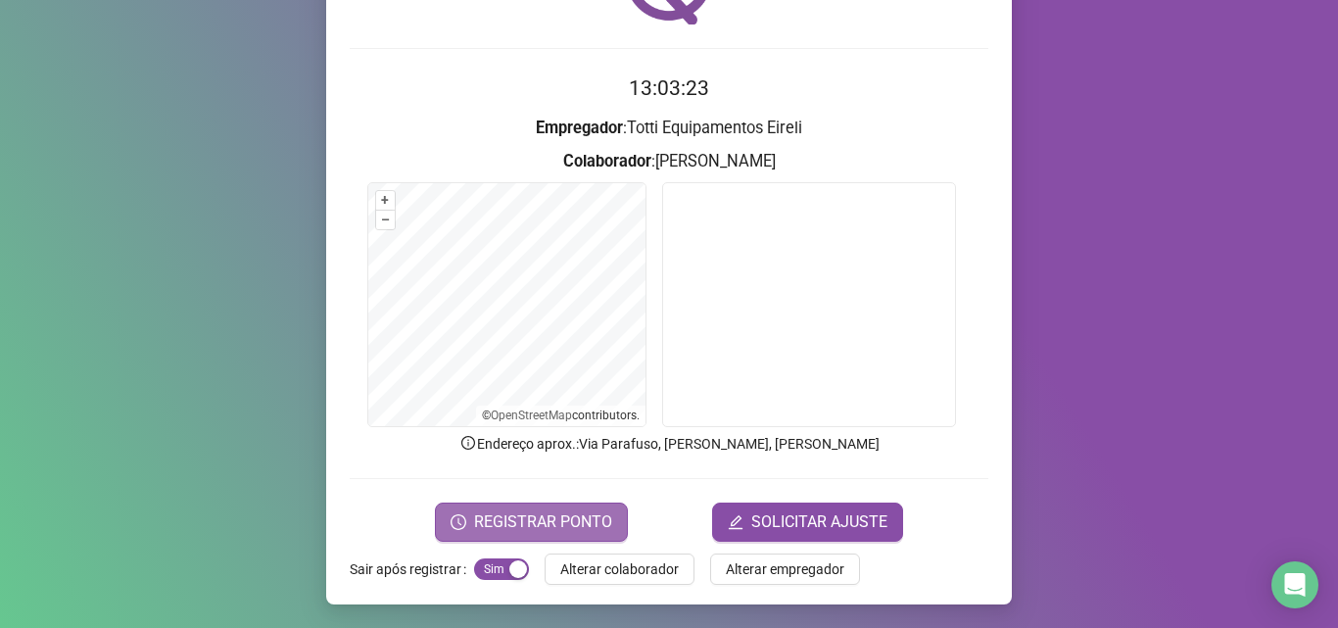
click at [503, 519] on span "REGISTRAR PONTO" at bounding box center [543, 522] width 138 height 24
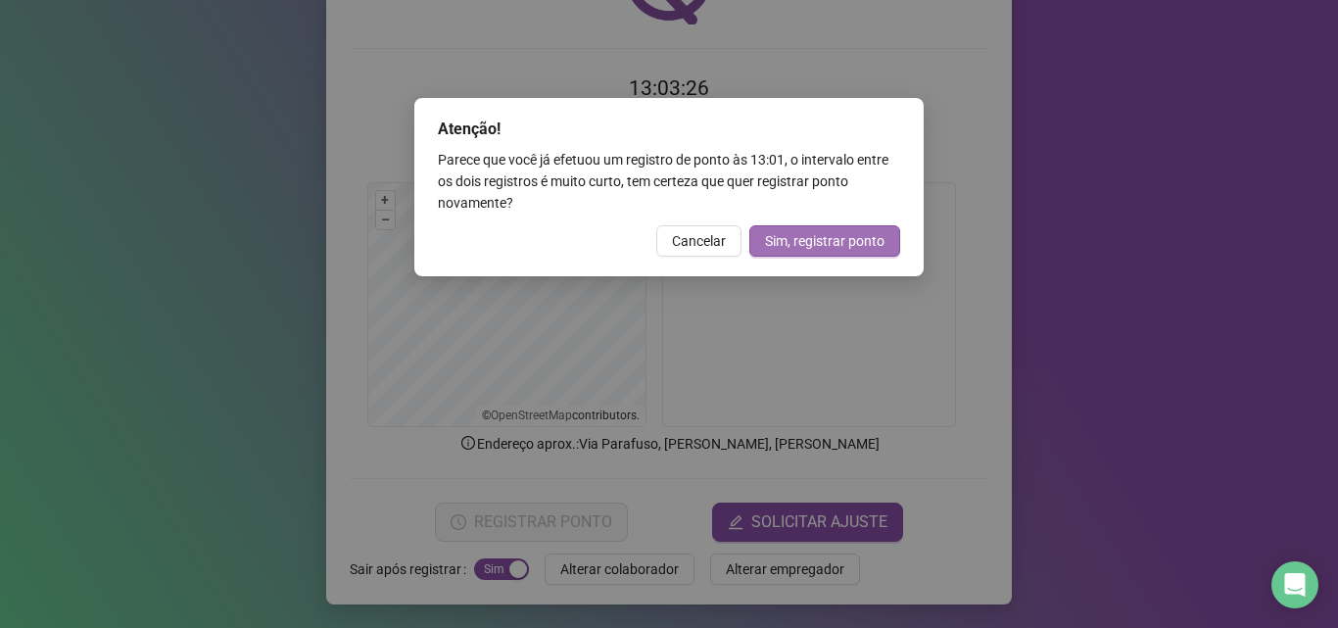
click at [812, 228] on button "Sim, registrar ponto" at bounding box center [825, 240] width 151 height 31
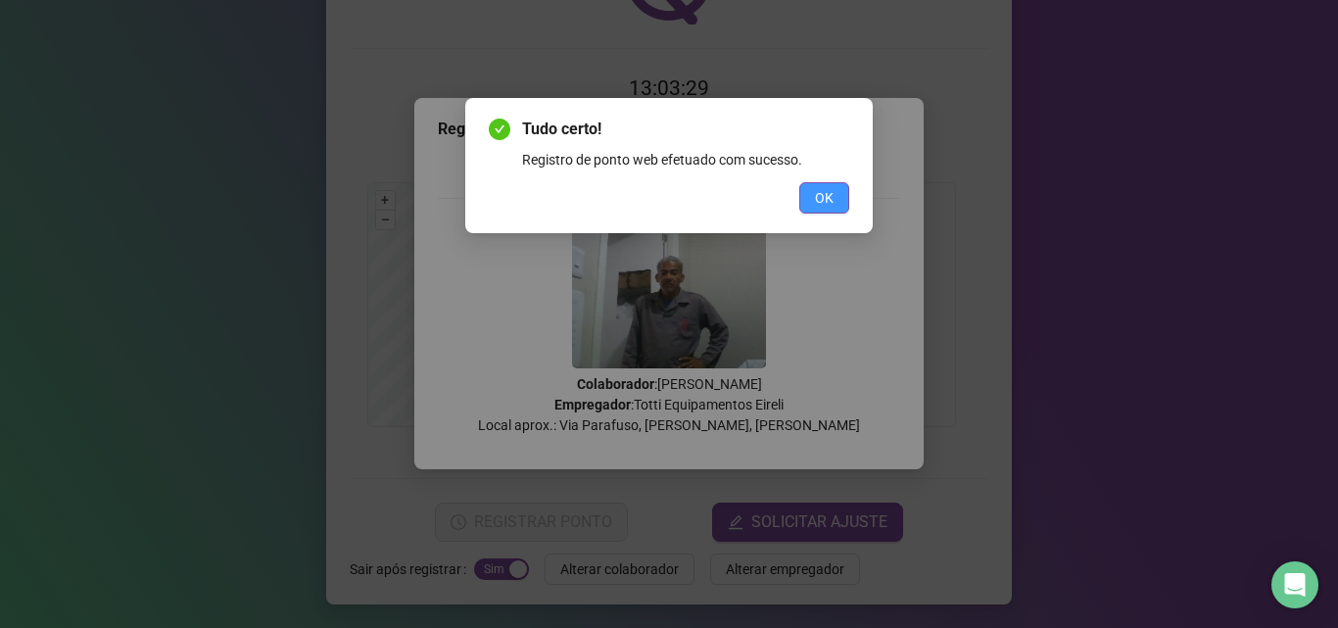
click at [821, 190] on span "OK" at bounding box center [824, 198] width 19 height 22
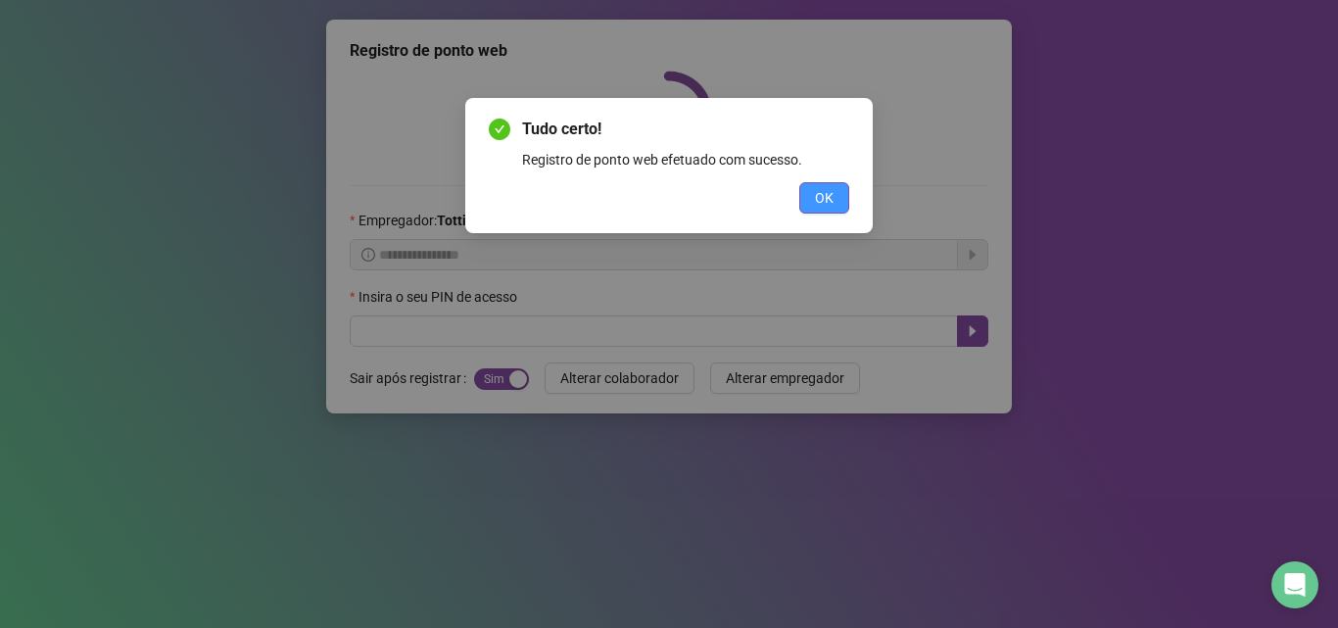
scroll to position [0, 0]
